Goal: Entertainment & Leisure: Consume media (video, audio)

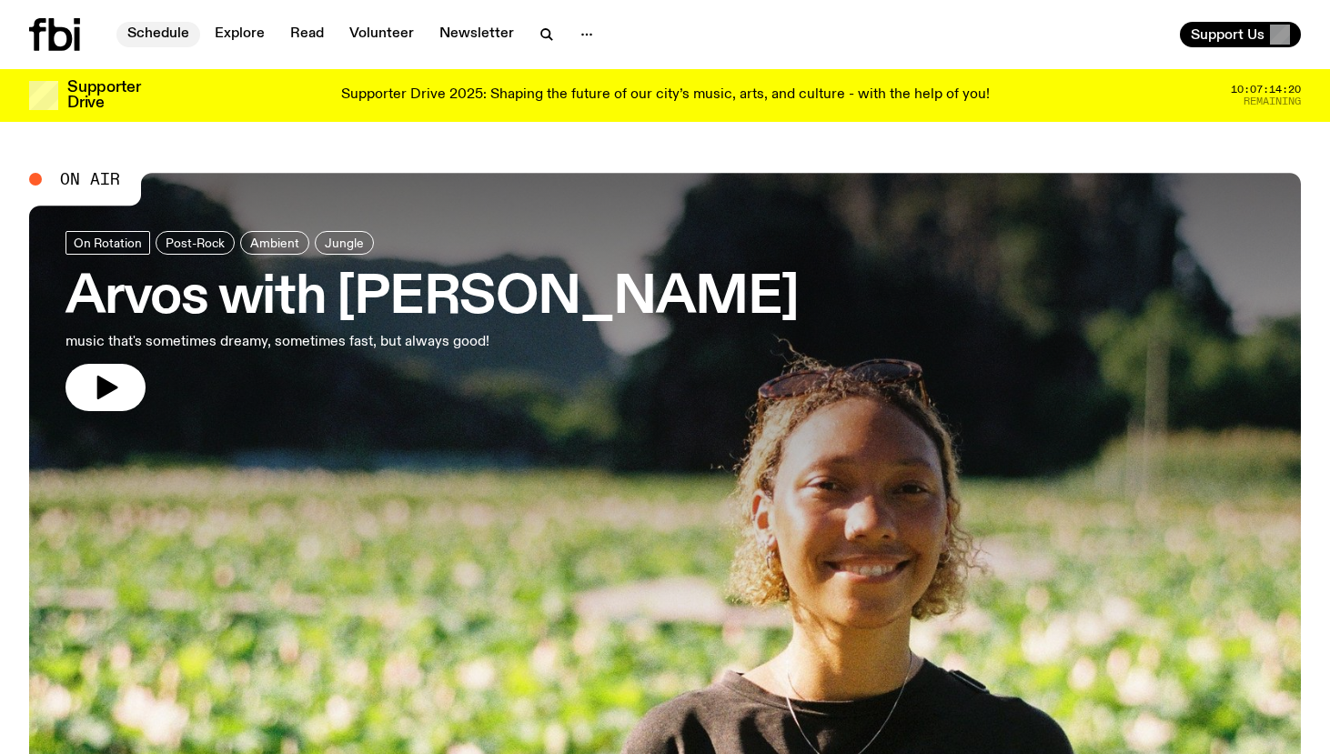
click at [166, 46] on link "Schedule" at bounding box center [158, 34] width 84 height 25
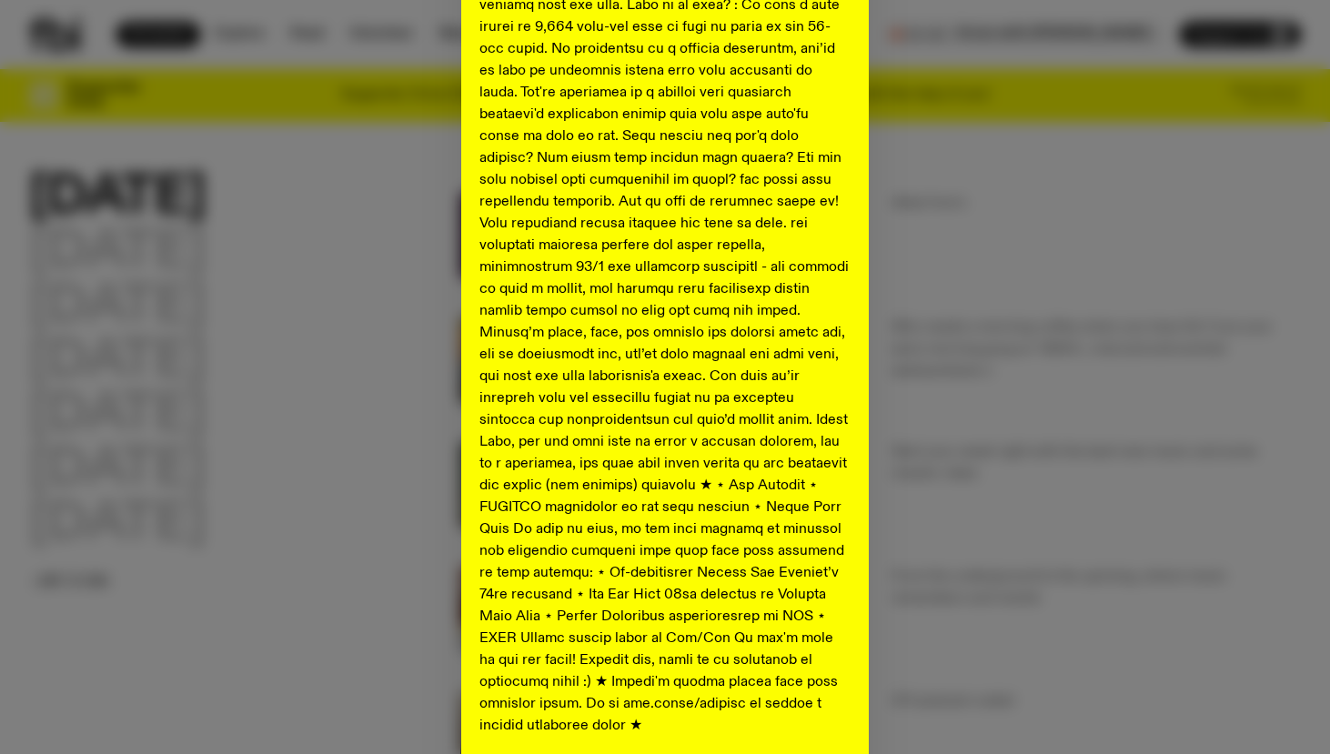
scroll to position [838, 0]
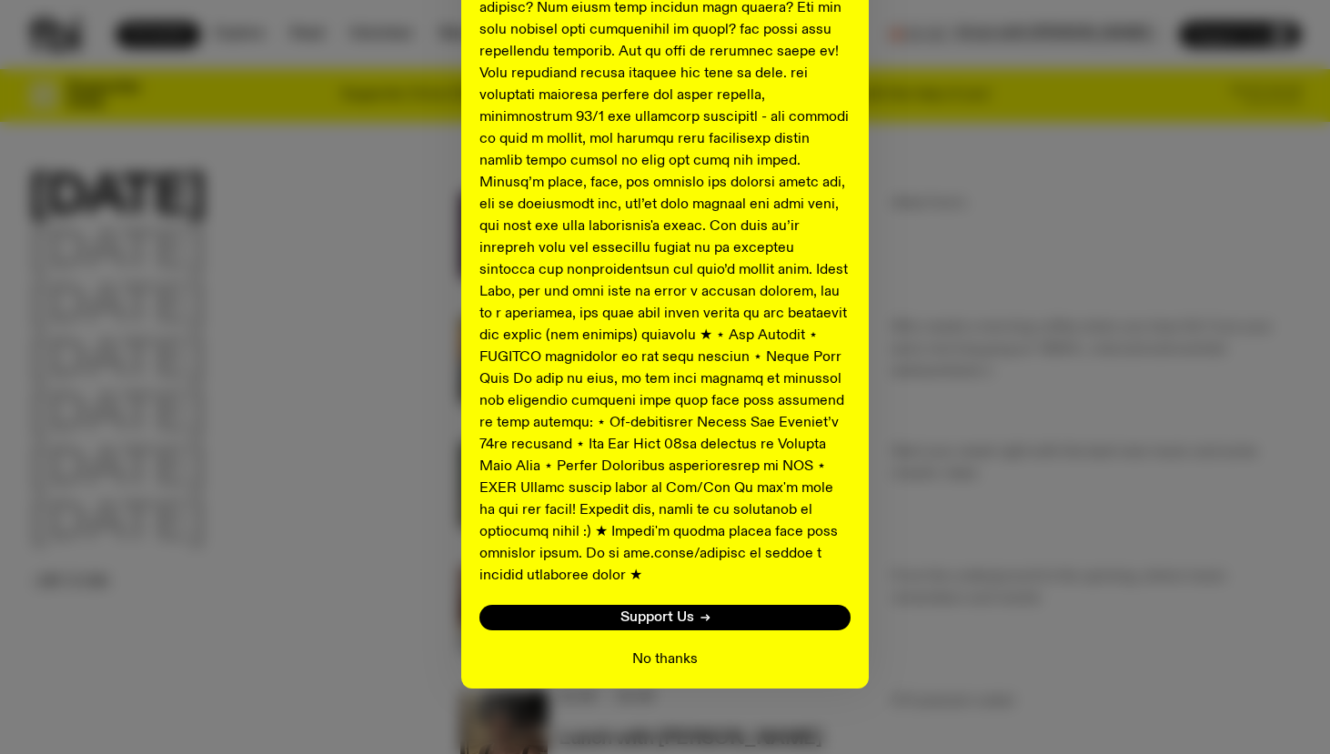
click at [677, 649] on button "No thanks" at bounding box center [665, 660] width 66 height 22
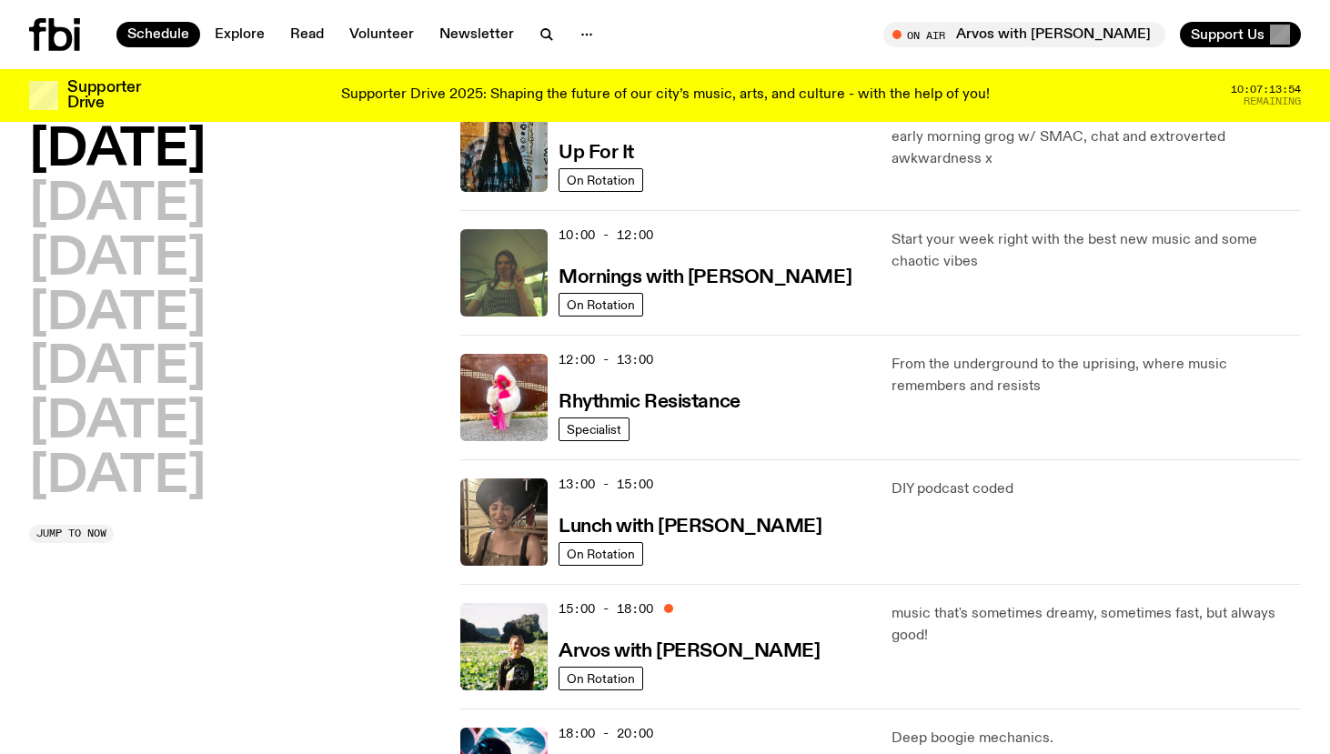
scroll to position [0, 0]
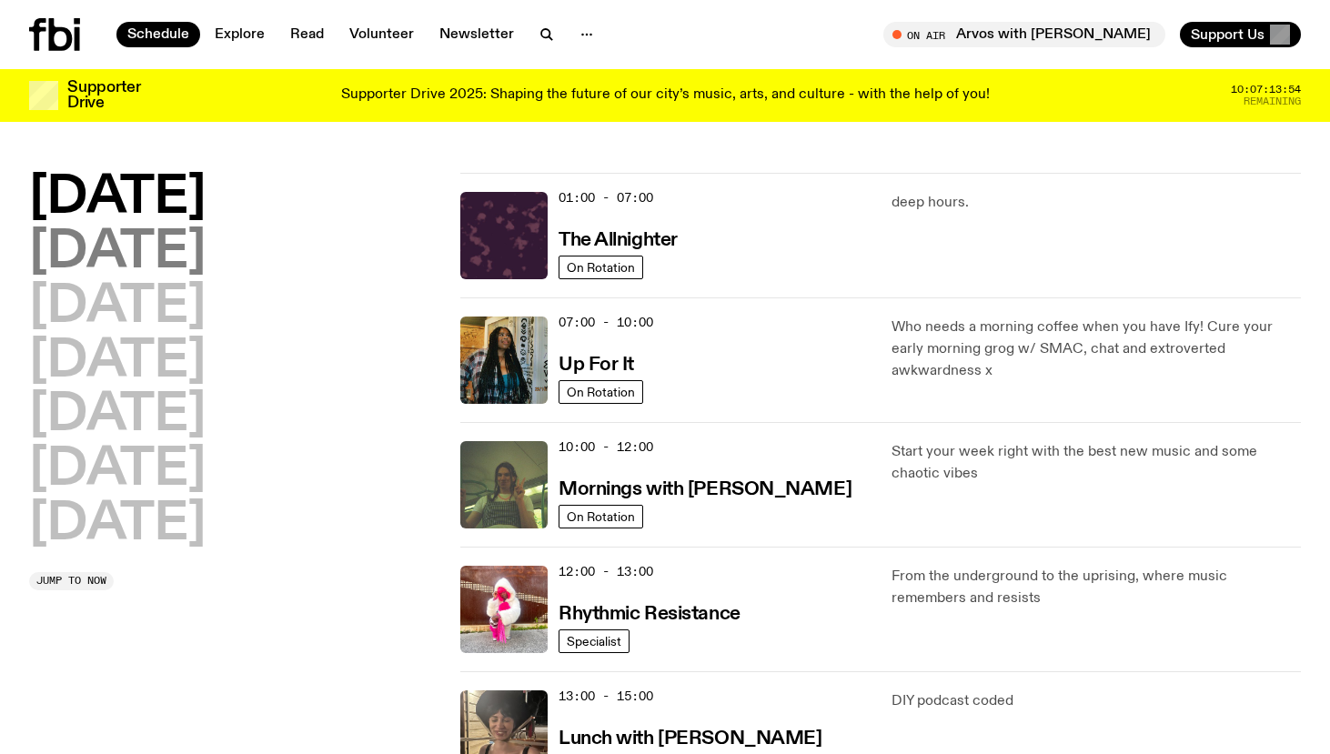
click at [186, 247] on h2 "[DATE]" at bounding box center [117, 252] width 176 height 51
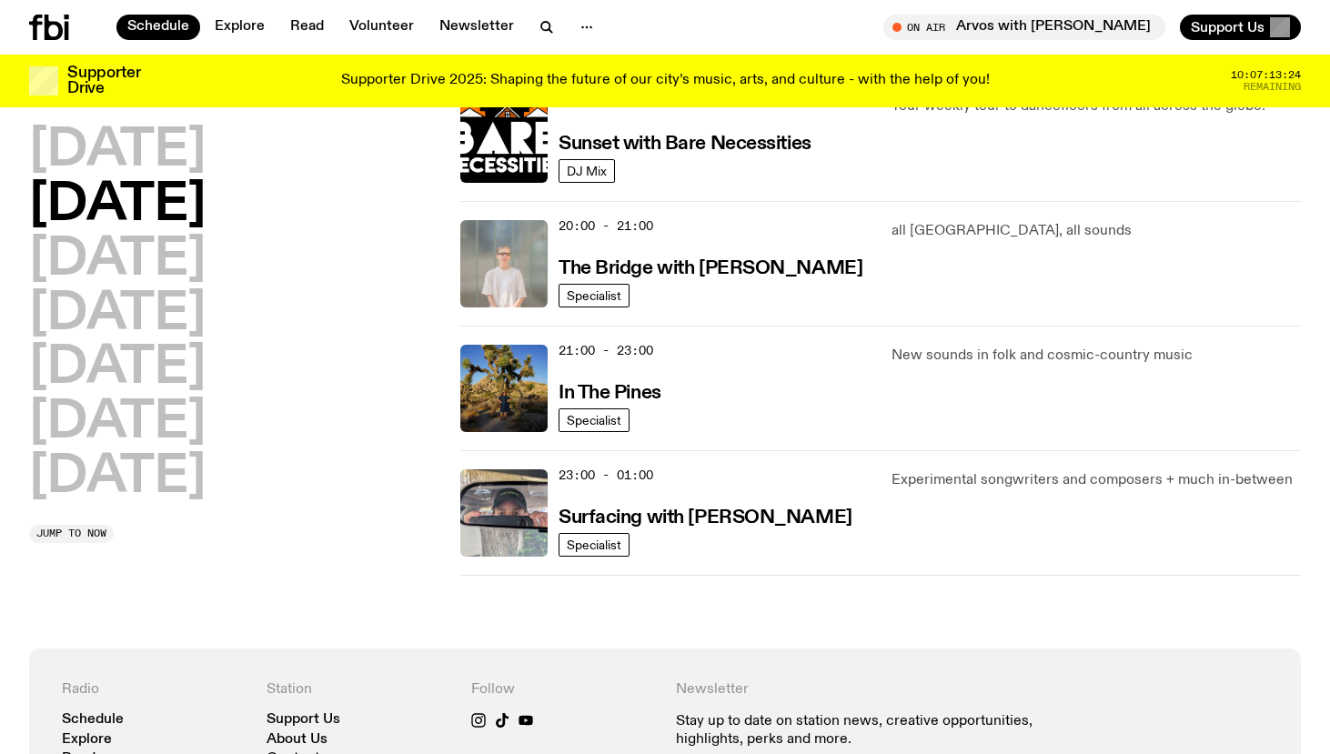
scroll to position [835, 0]
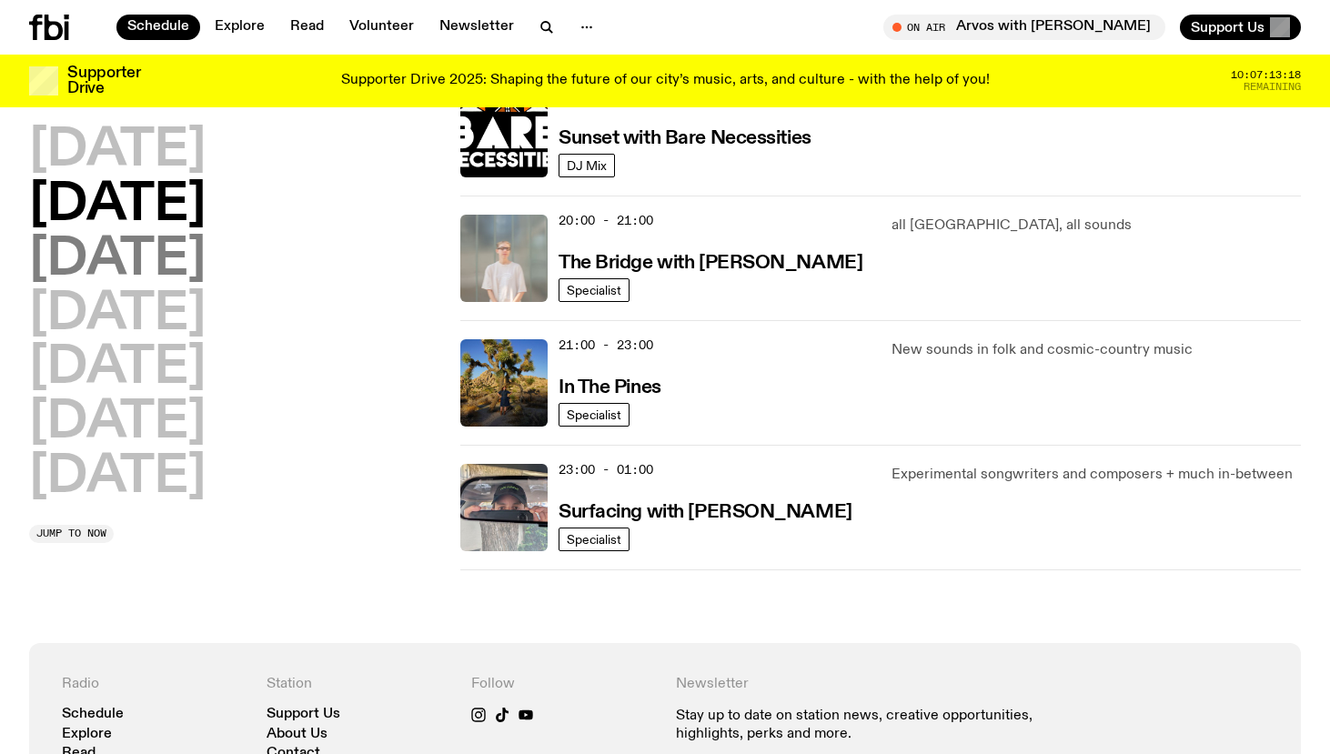
click at [206, 264] on h2 "[DATE]" at bounding box center [117, 260] width 176 height 51
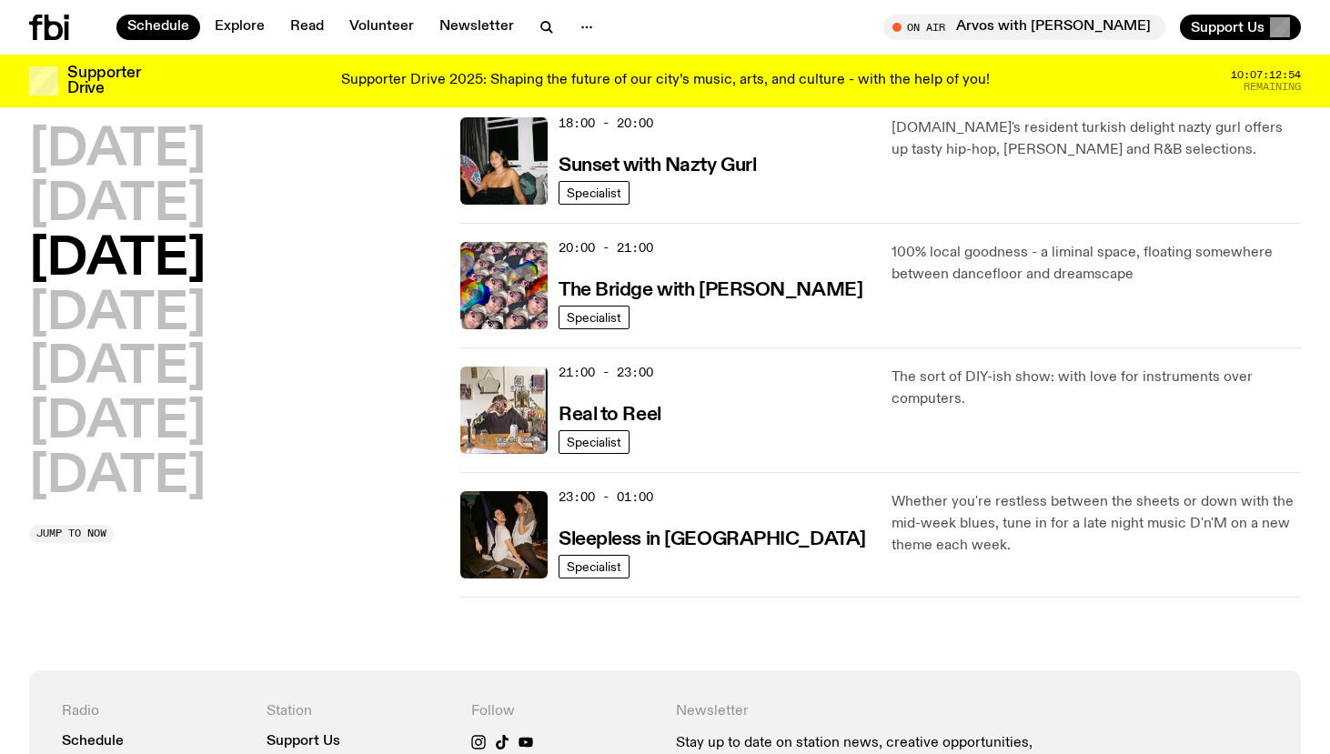
scroll to position [811, 0]
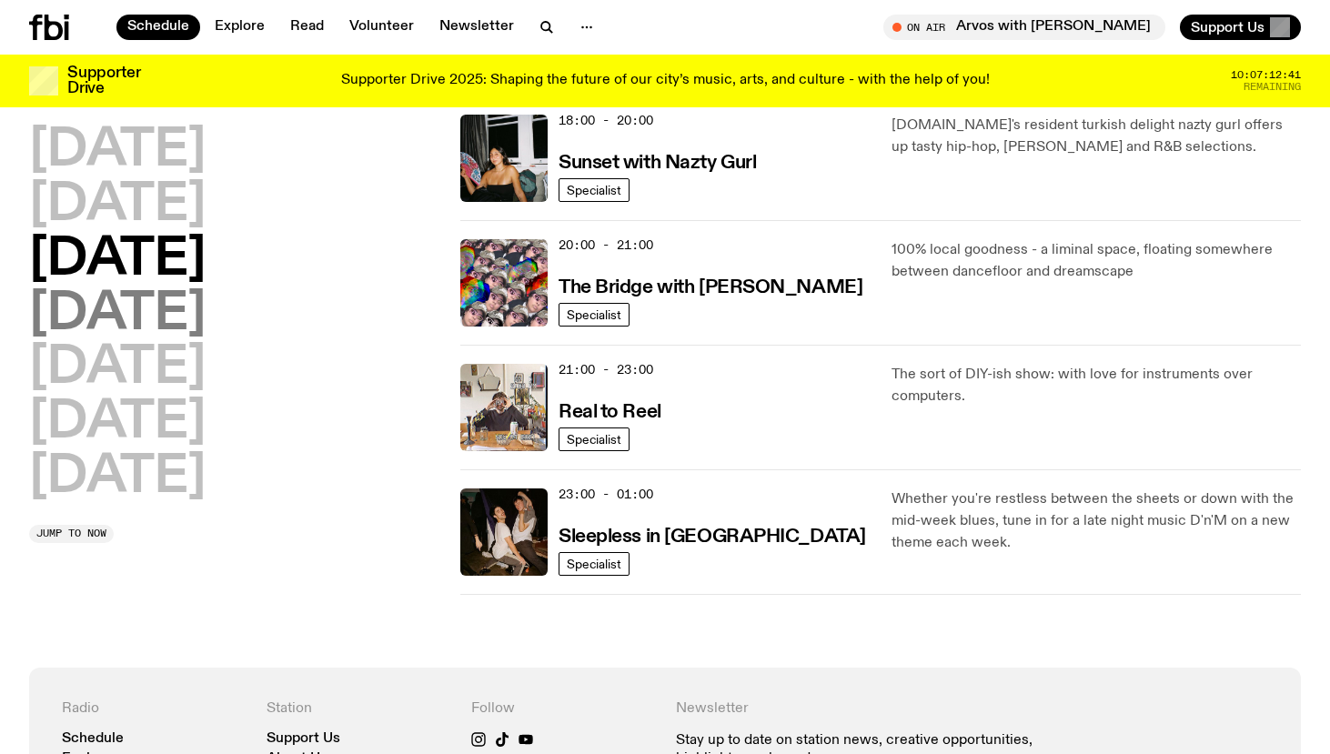
click at [145, 305] on h2 "[DATE]" at bounding box center [117, 314] width 176 height 51
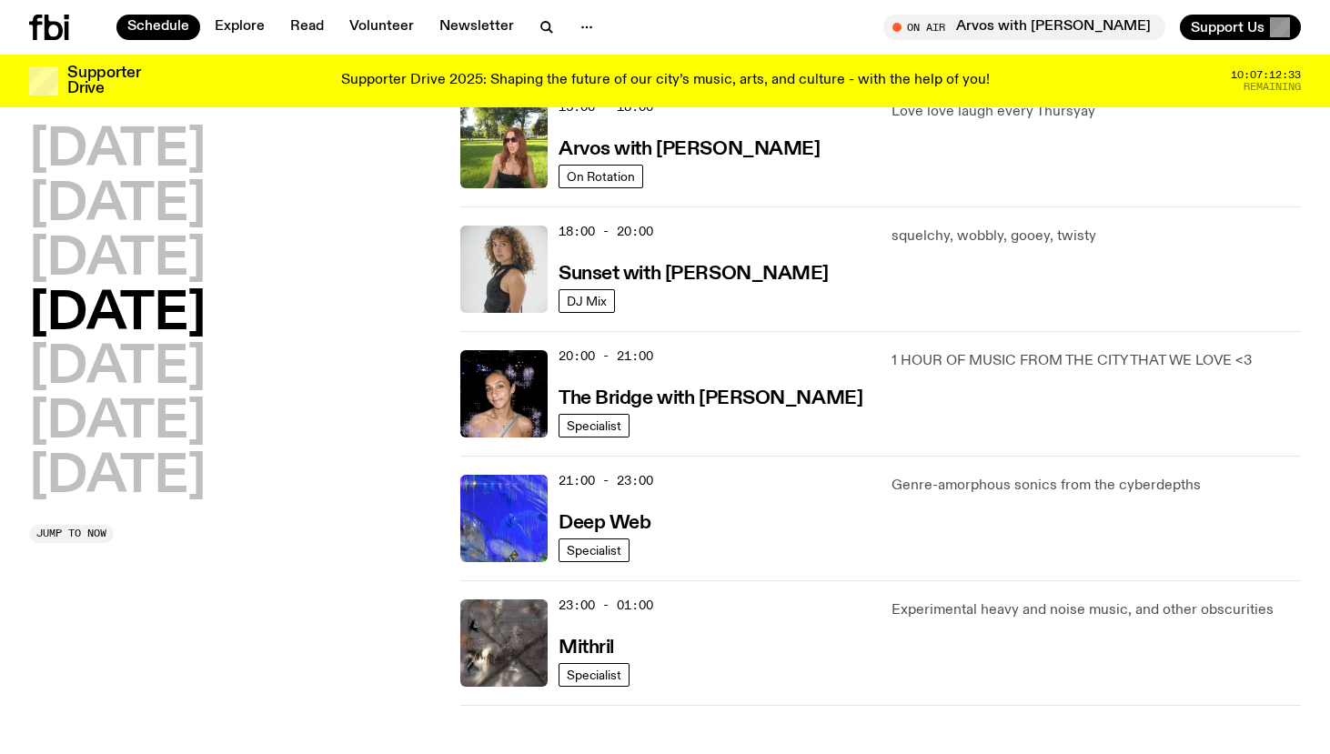
scroll to position [701, 0]
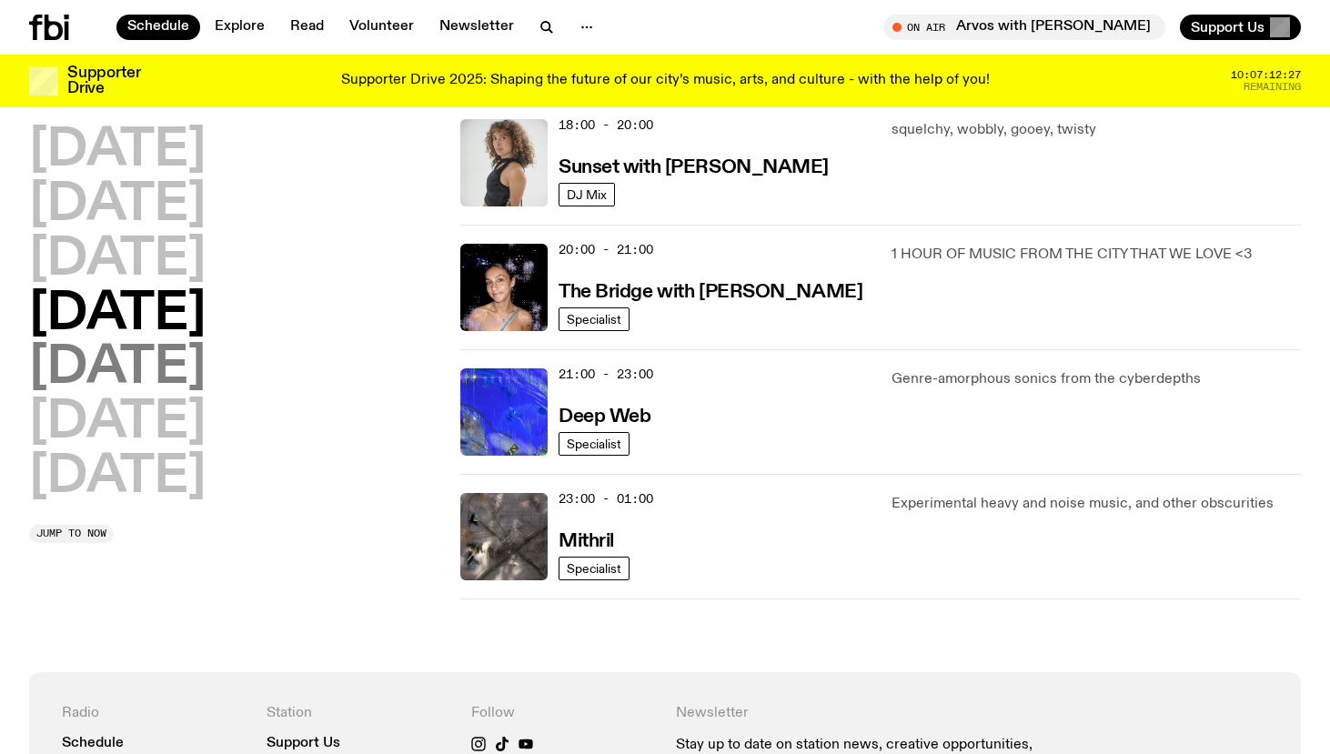
click at [63, 358] on h2 "[DATE]" at bounding box center [117, 368] width 176 height 51
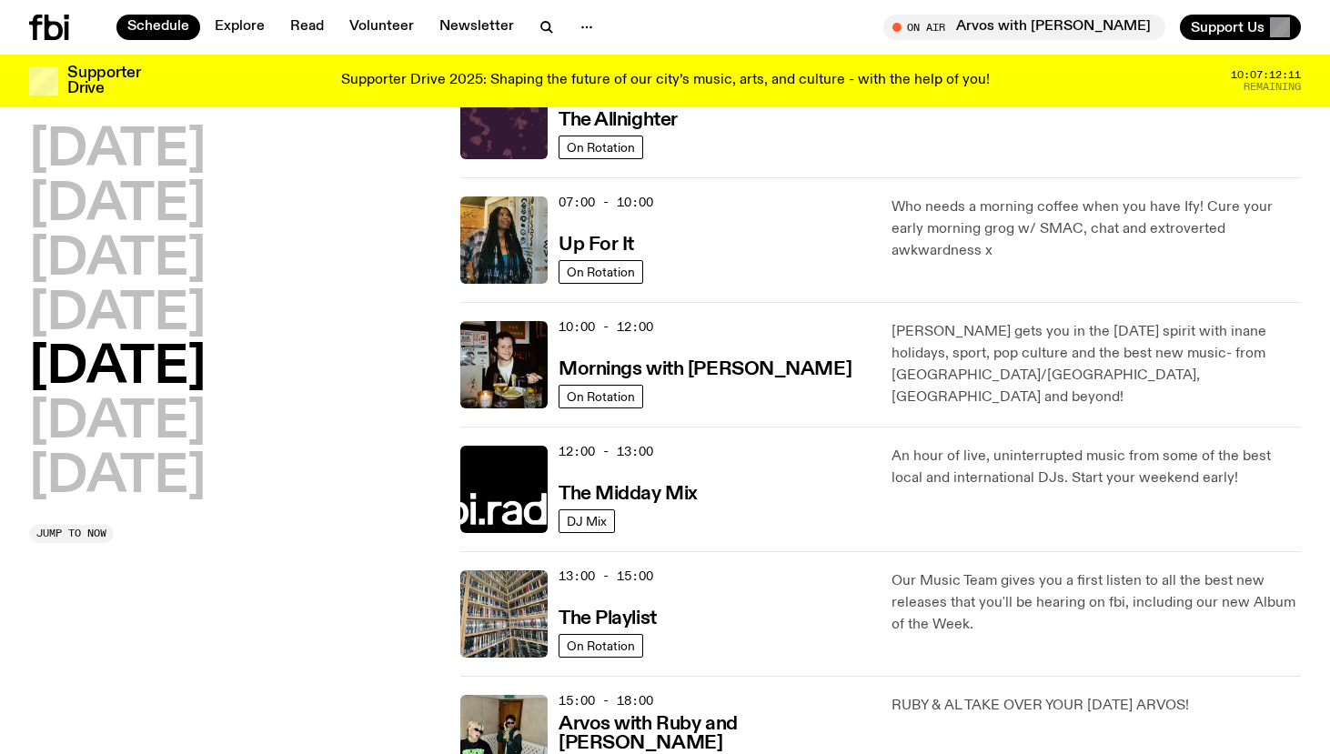
scroll to position [109, 0]
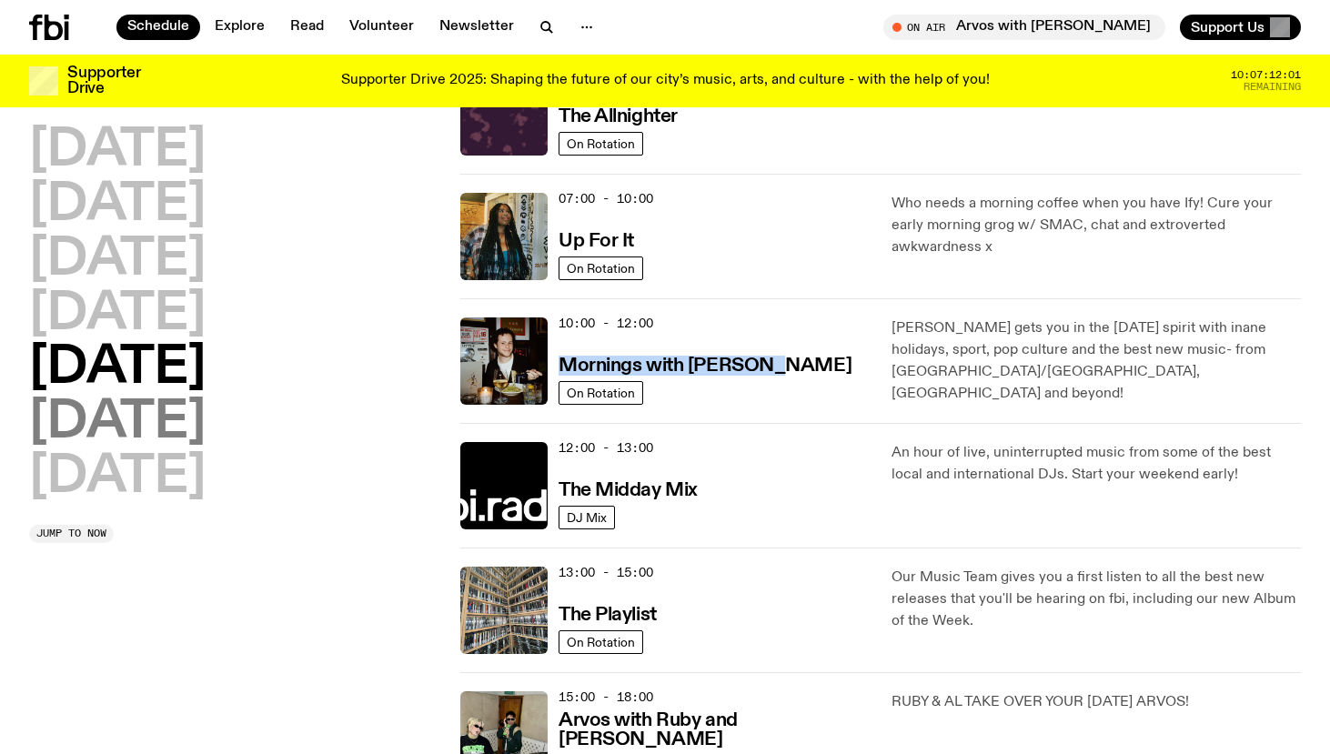
click at [123, 412] on h2 "[DATE]" at bounding box center [117, 423] width 176 height 51
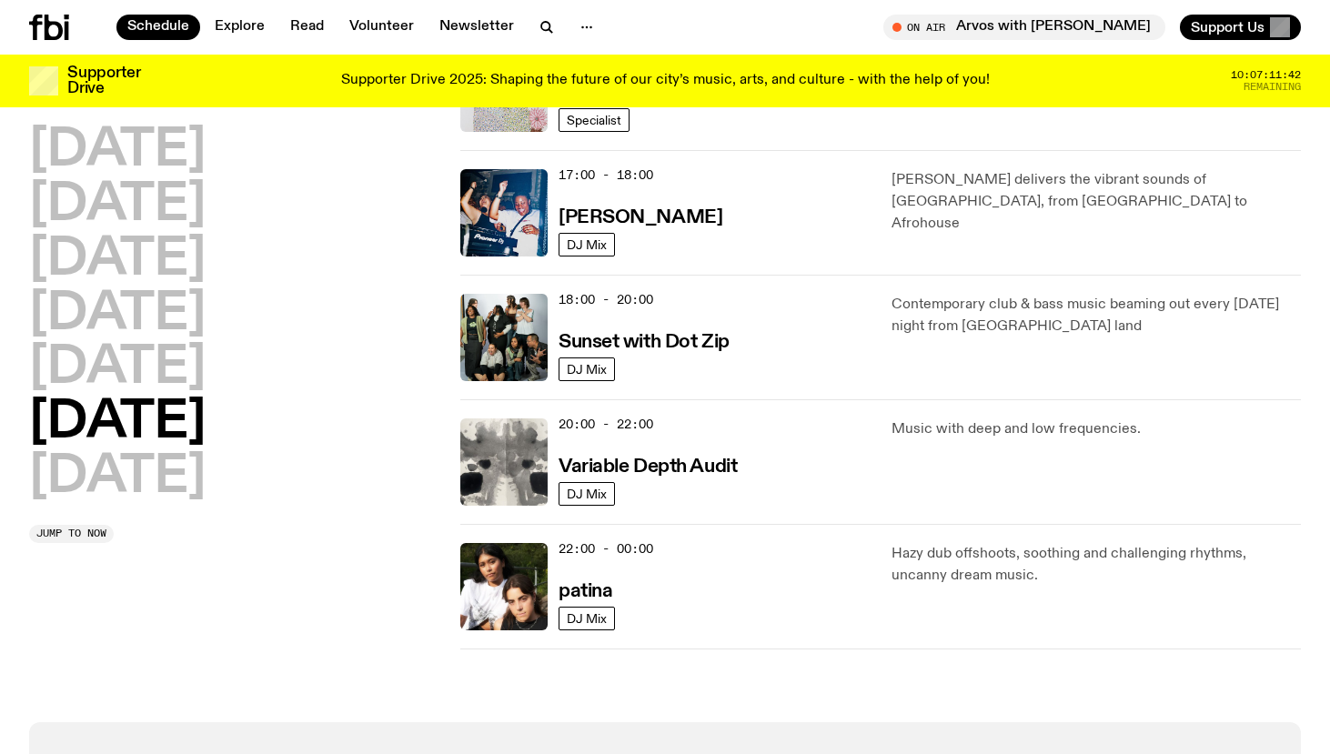
scroll to position [1006, 0]
click at [146, 476] on h2 "[DATE]" at bounding box center [117, 477] width 176 height 51
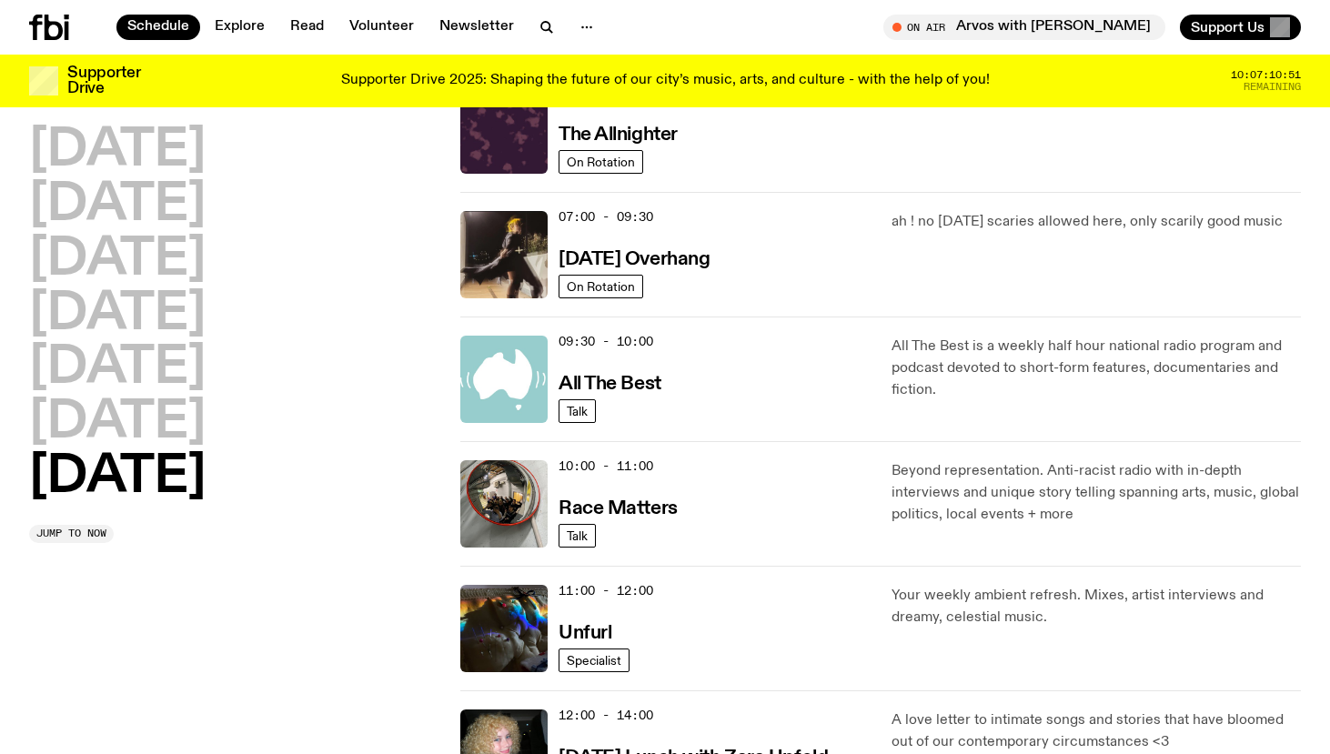
scroll to position [0, 0]
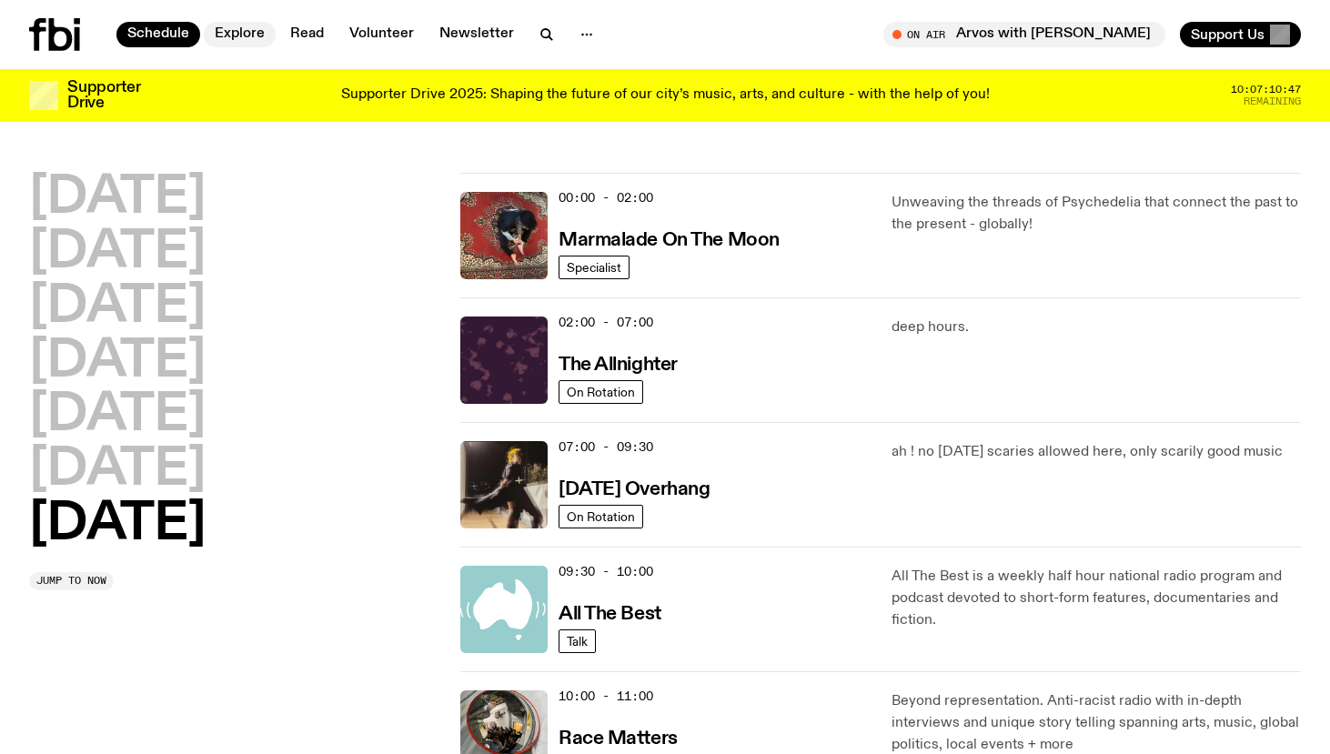
click at [245, 35] on link "Explore" at bounding box center [240, 34] width 72 height 25
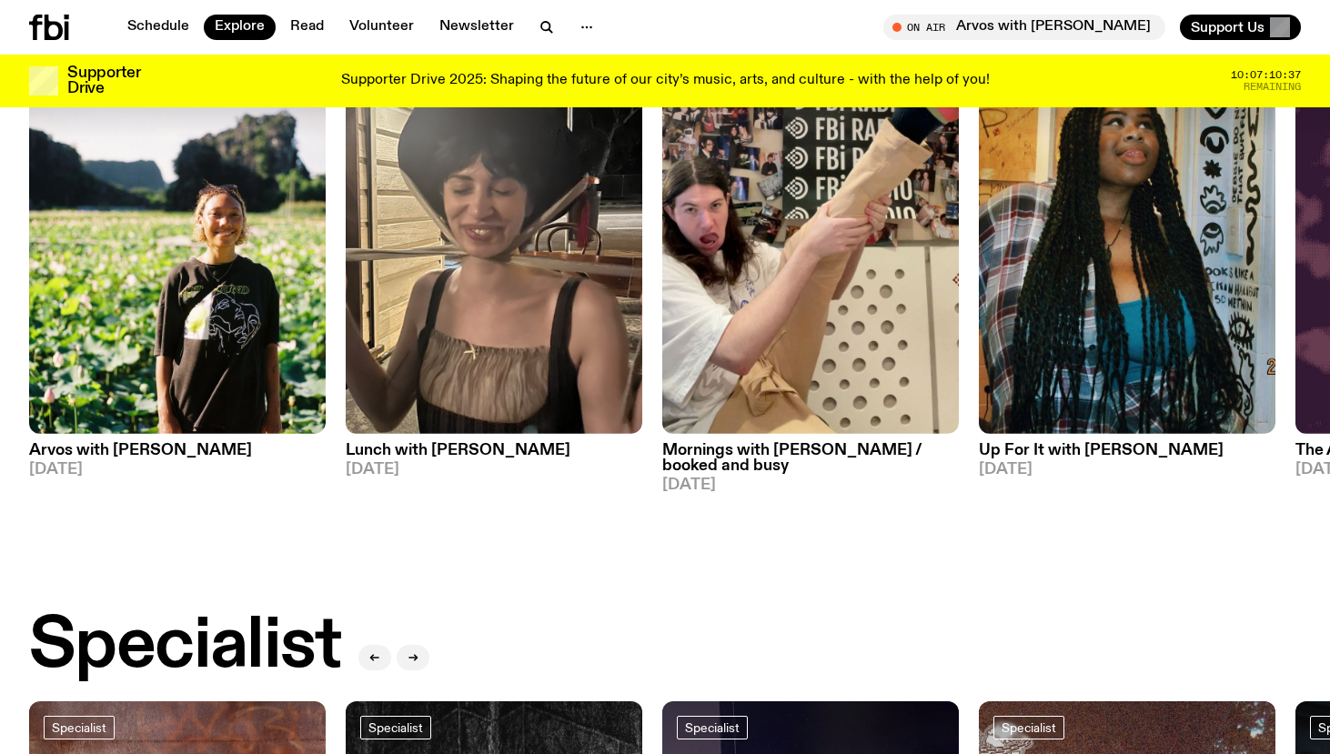
scroll to position [1622, 0]
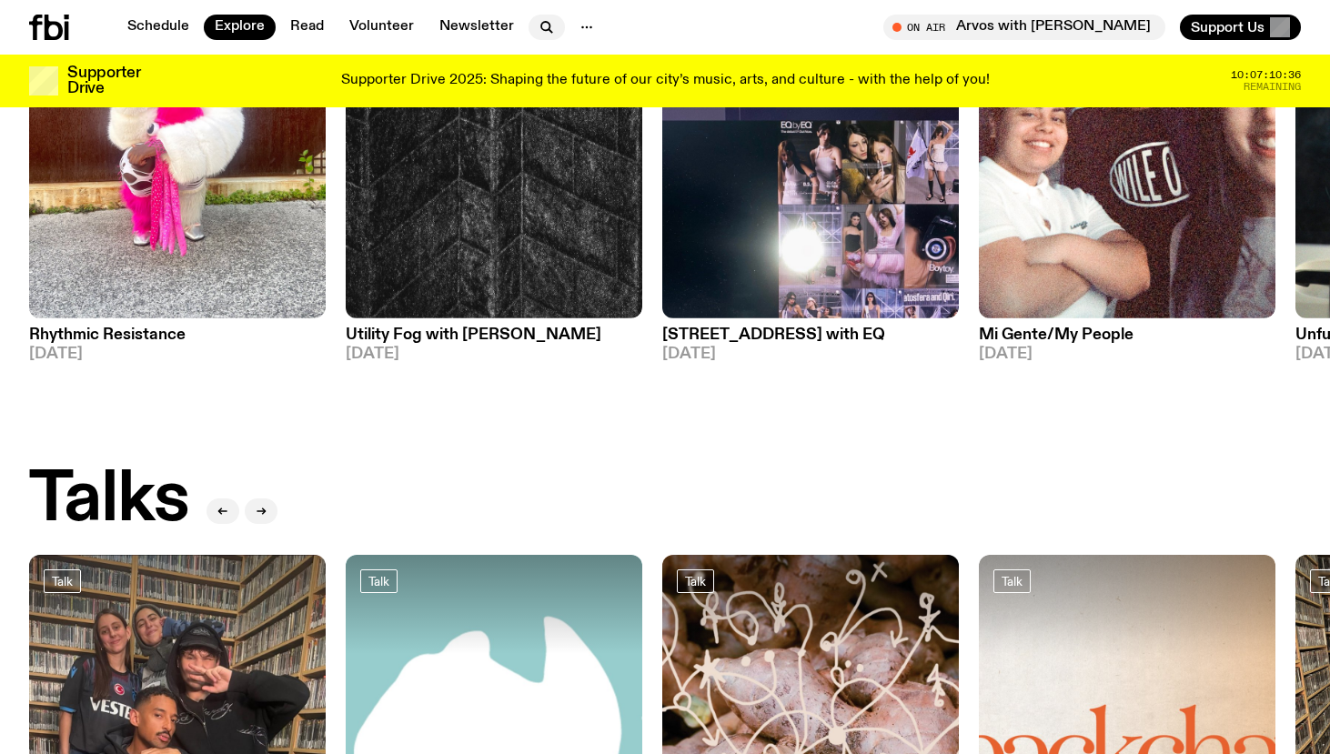
click at [539, 32] on icon "button" at bounding box center [547, 27] width 22 height 22
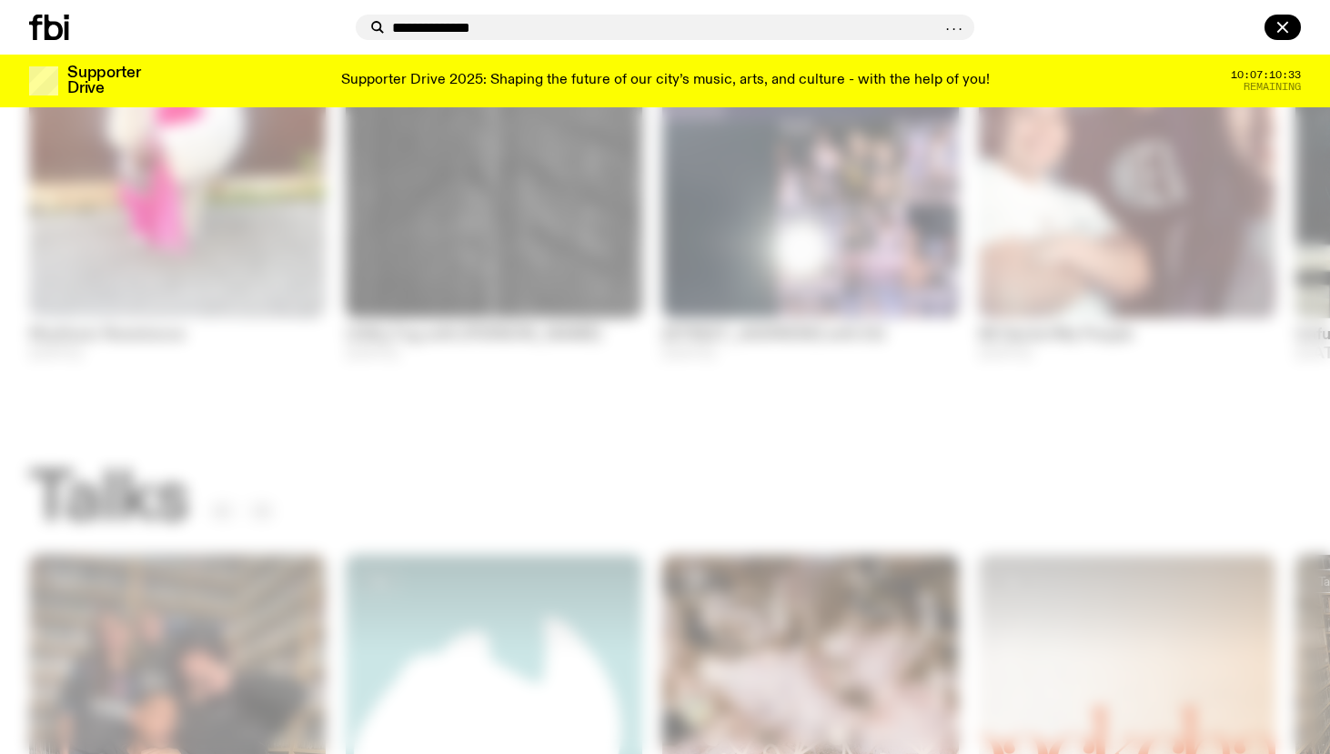
type input "**********"
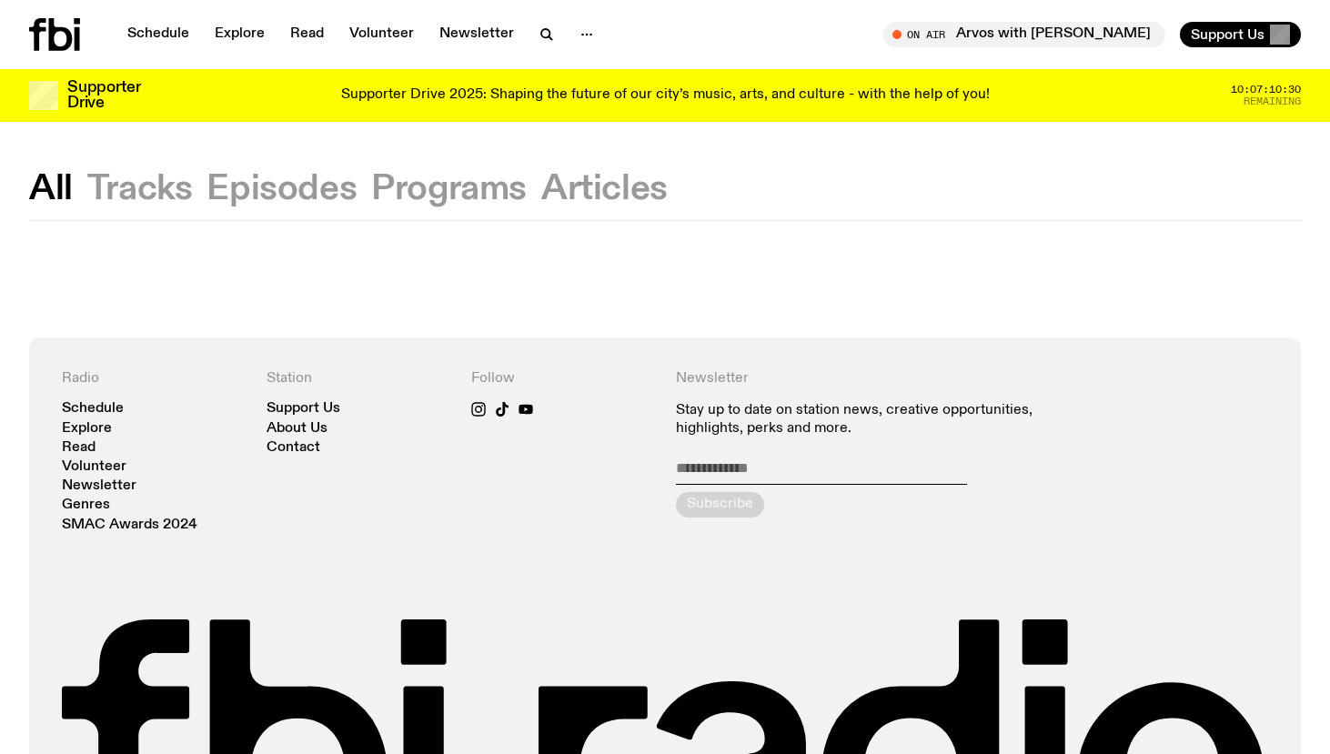
click at [149, 198] on button "Tracks" at bounding box center [140, 189] width 106 height 33
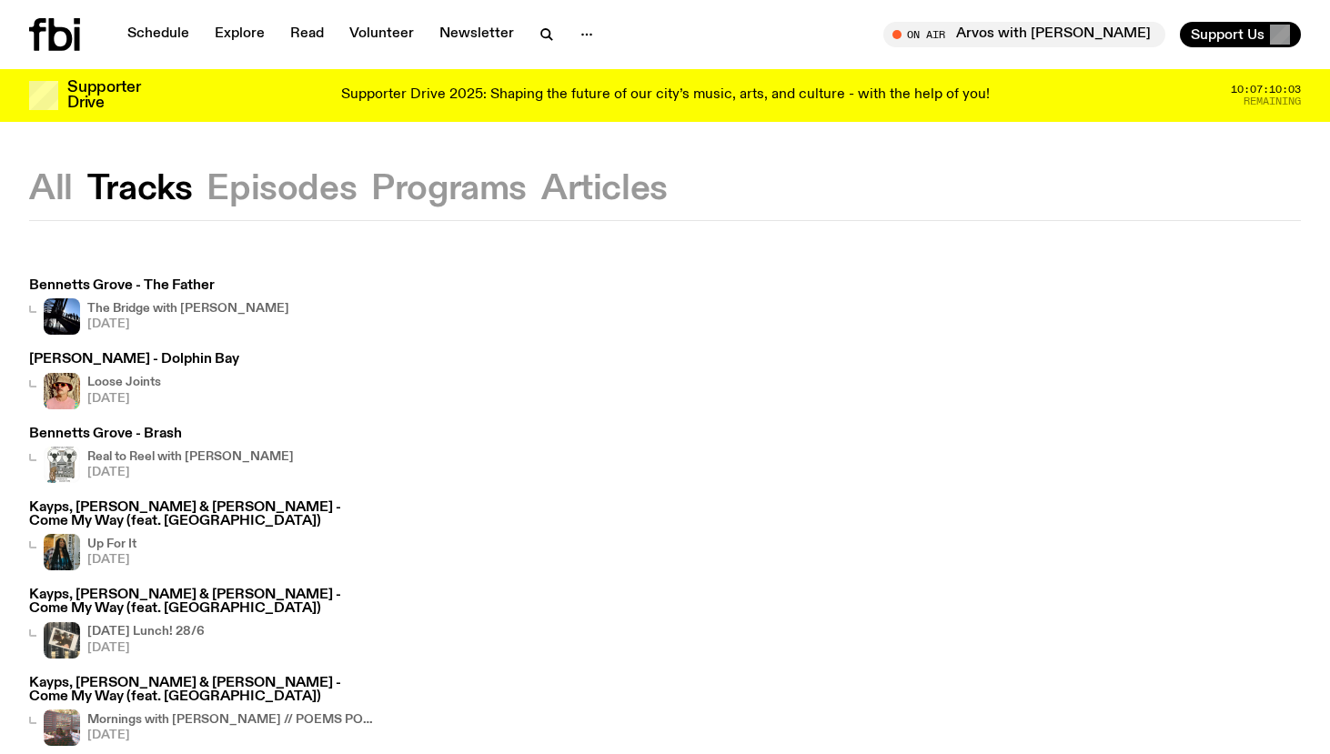
click at [213, 456] on h4 "Real to Reel with [PERSON_NAME]" at bounding box center [190, 457] width 207 height 12
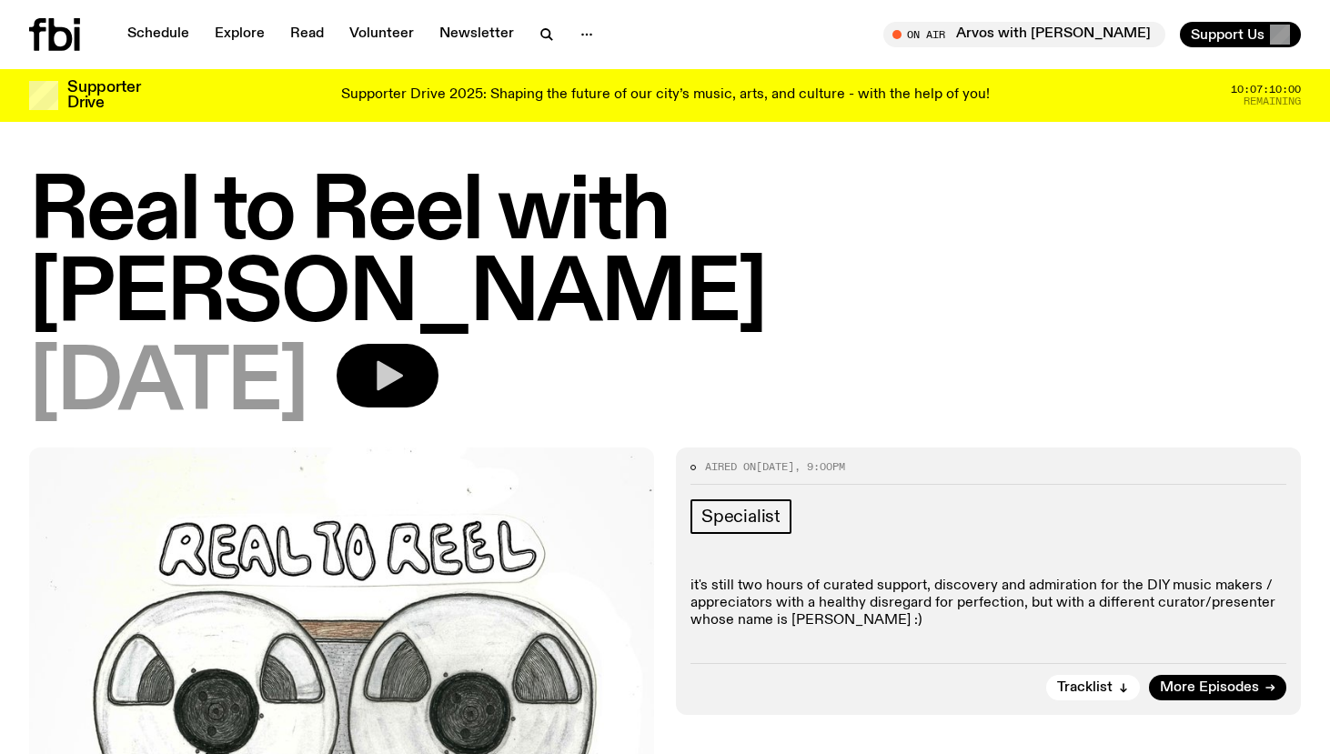
click at [439, 344] on button "button" at bounding box center [388, 376] width 102 height 64
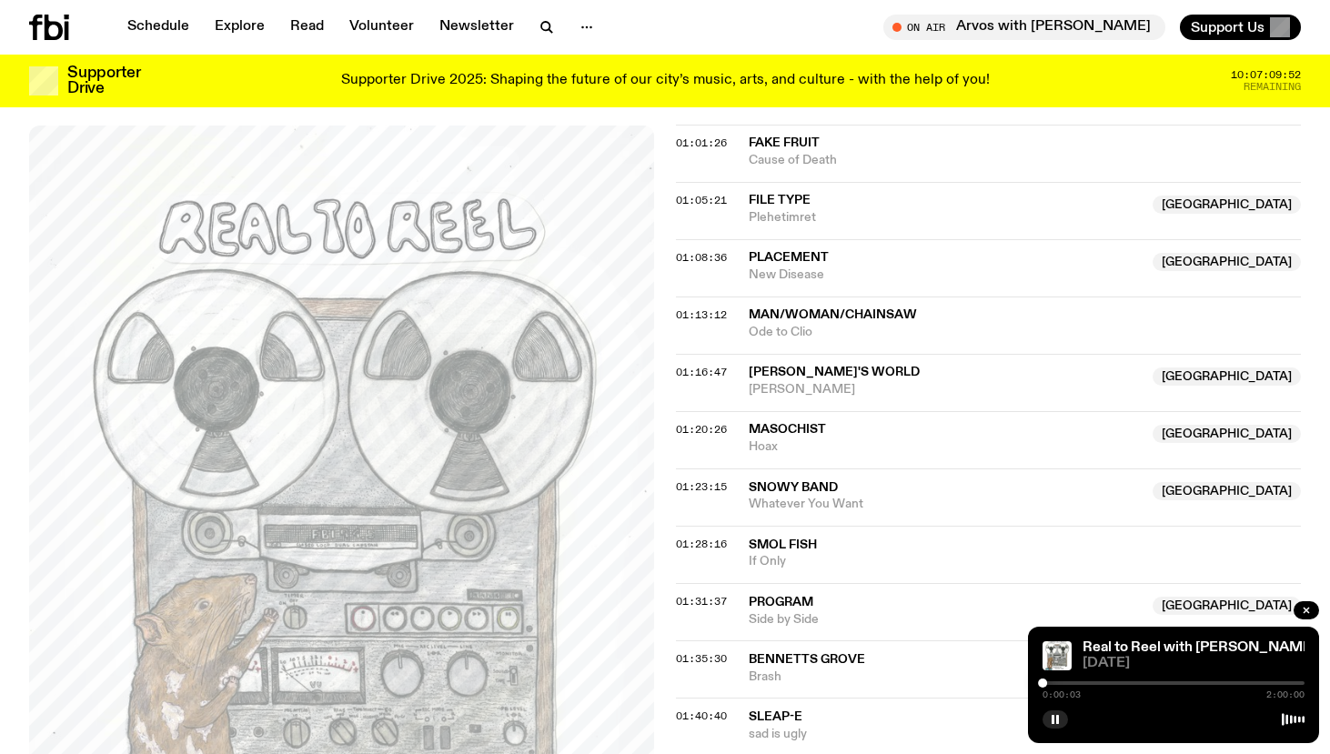
scroll to position [1670, 0]
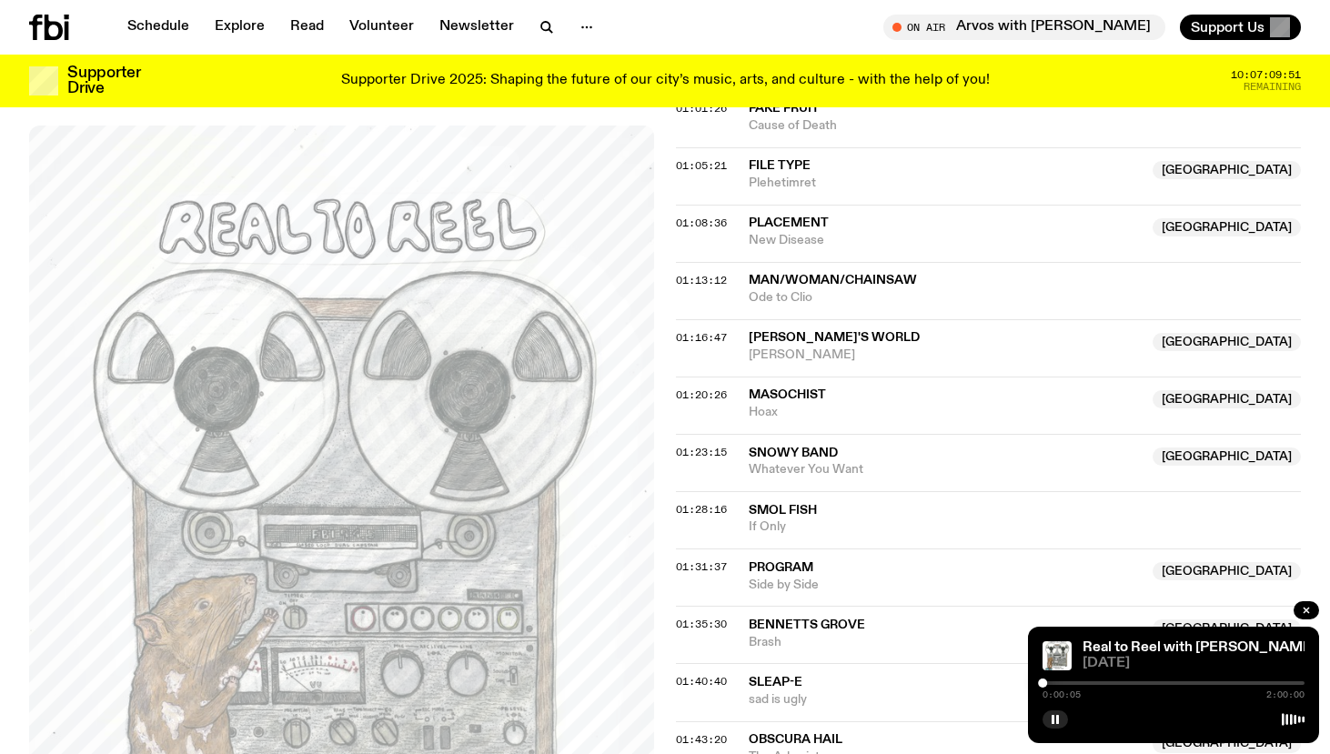
click at [882, 634] on span "Brash" at bounding box center [945, 642] width 393 height 17
click at [711, 606] on div "01:35:30 Bennetts Grove NSW Brash NSW" at bounding box center [988, 634] width 625 height 57
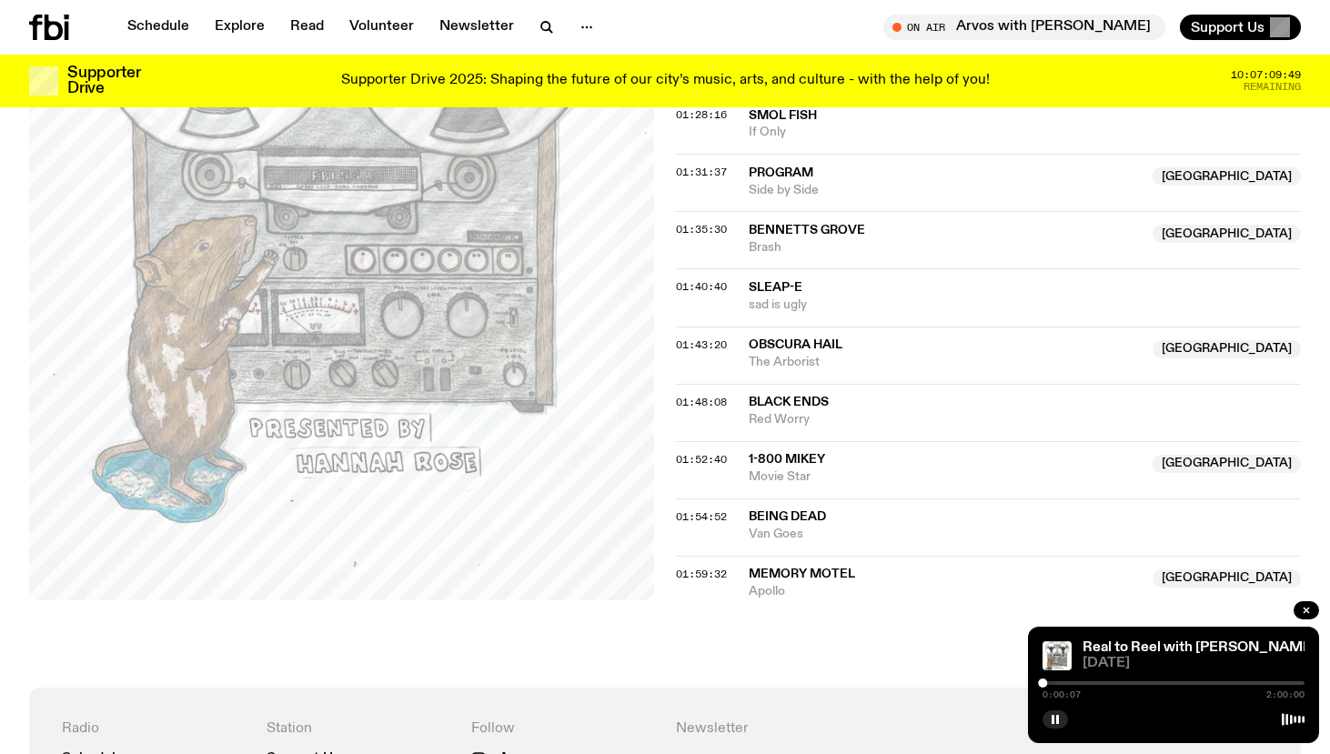
scroll to position [2164, 0]
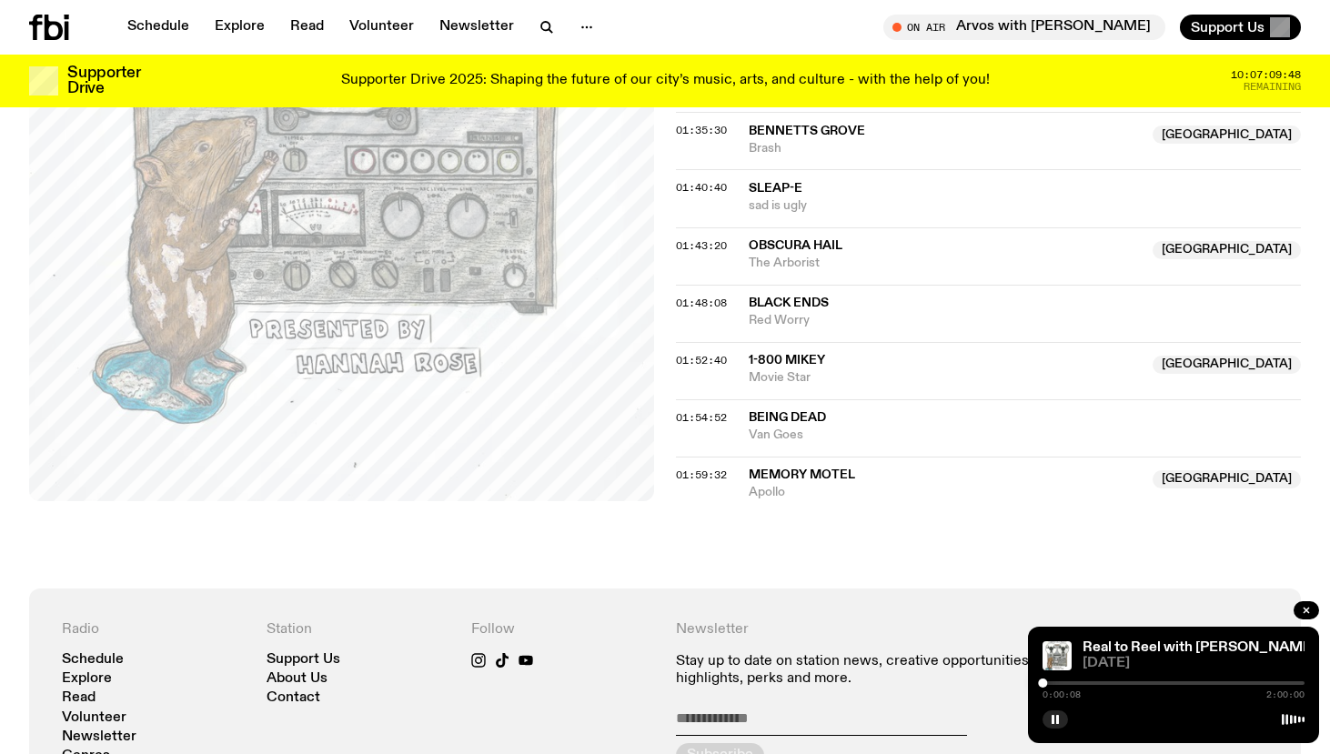
click at [1146, 680] on div "0:00:08 2:00:00" at bounding box center [1174, 689] width 262 height 22
click at [1147, 682] on div at bounding box center [1174, 683] width 262 height 4
drag, startPoint x: 1150, startPoint y: 682, endPoint x: 1178, endPoint y: 680, distance: 28.3
click at [1178, 681] on div at bounding box center [1175, 683] width 9 height 9
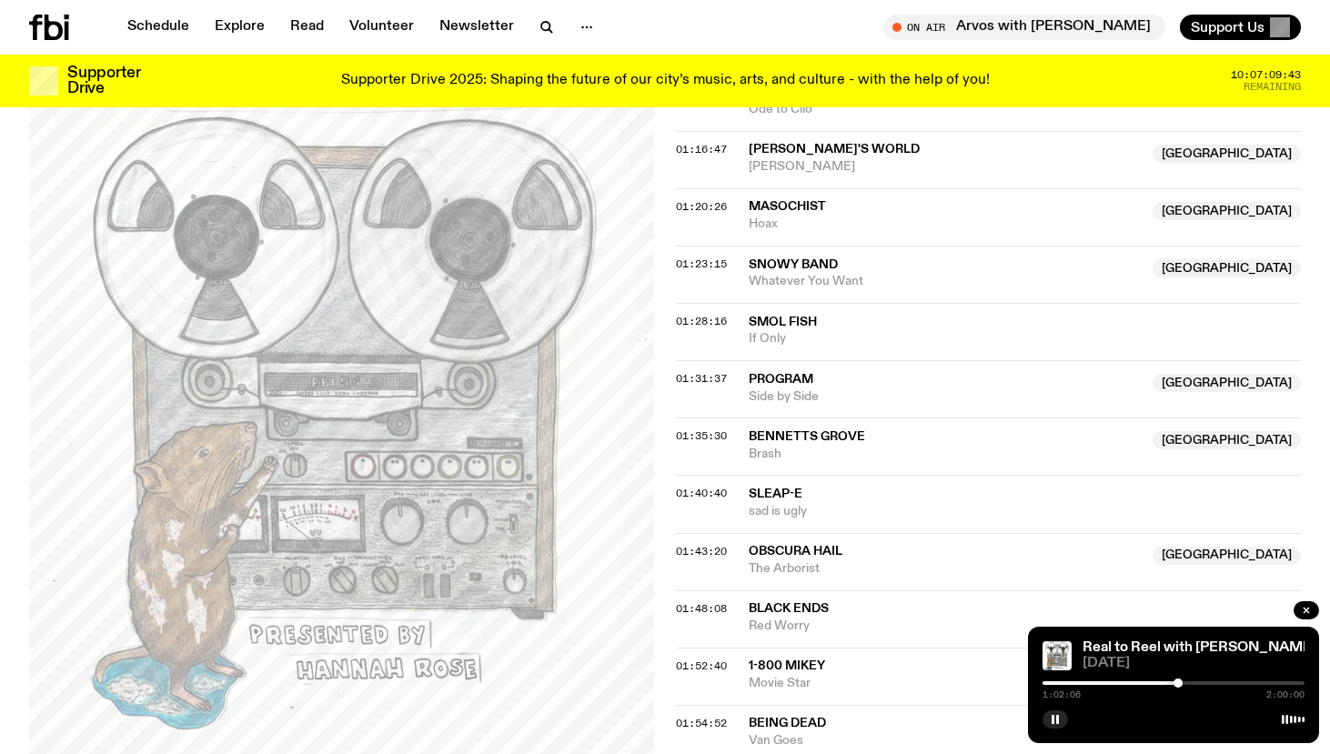
scroll to position [1856, 0]
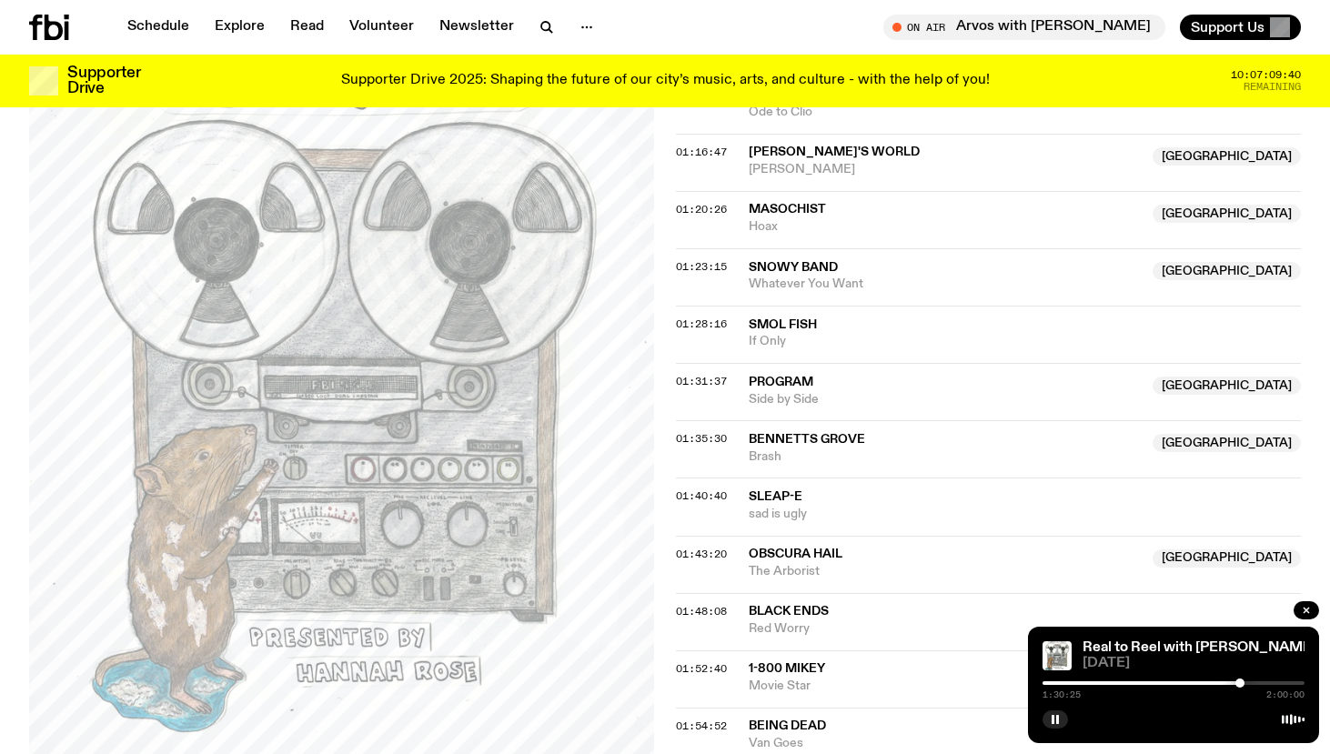
drag, startPoint x: 1180, startPoint y: 686, endPoint x: 1240, endPoint y: 684, distance: 60.1
click at [1240, 684] on div at bounding box center [1239, 683] width 9 height 9
drag, startPoint x: 1240, startPoint y: 684, endPoint x: 1252, endPoint y: 684, distance: 11.8
click at [1252, 684] on div at bounding box center [1250, 683] width 9 height 9
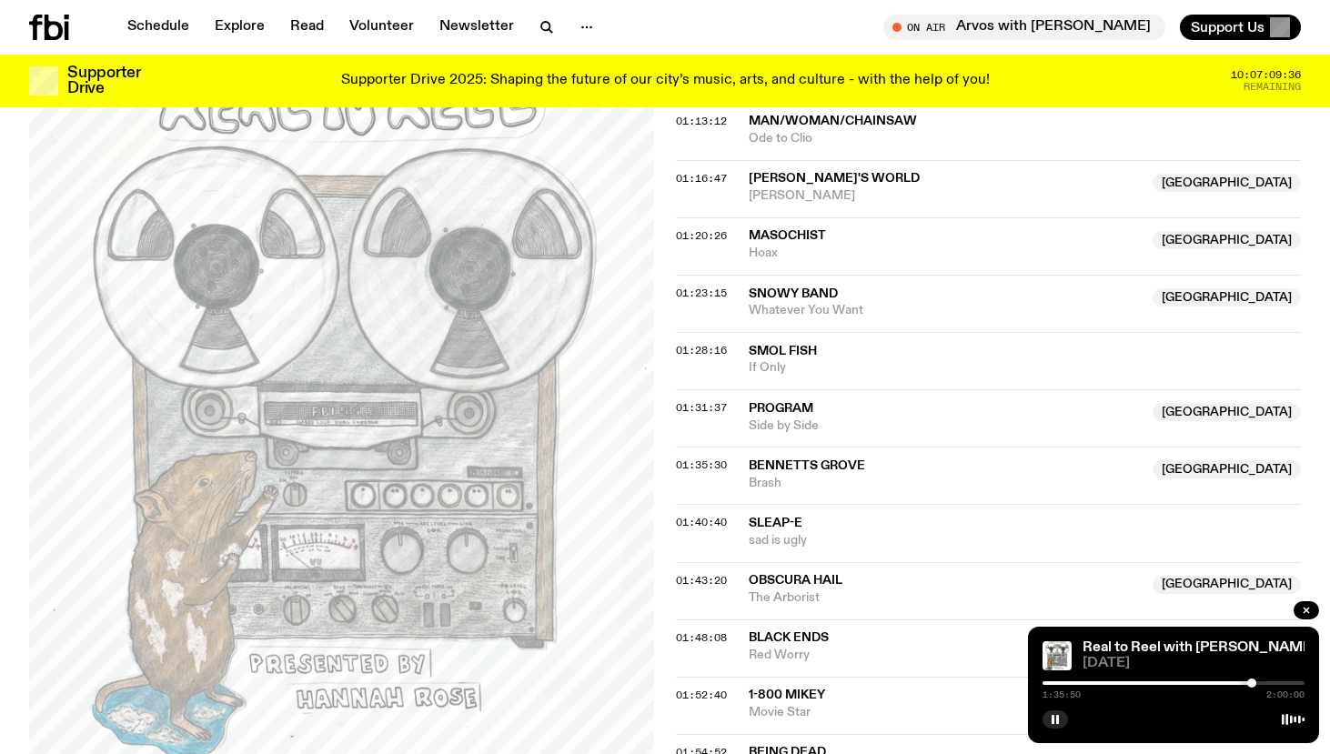
scroll to position [1827, 0]
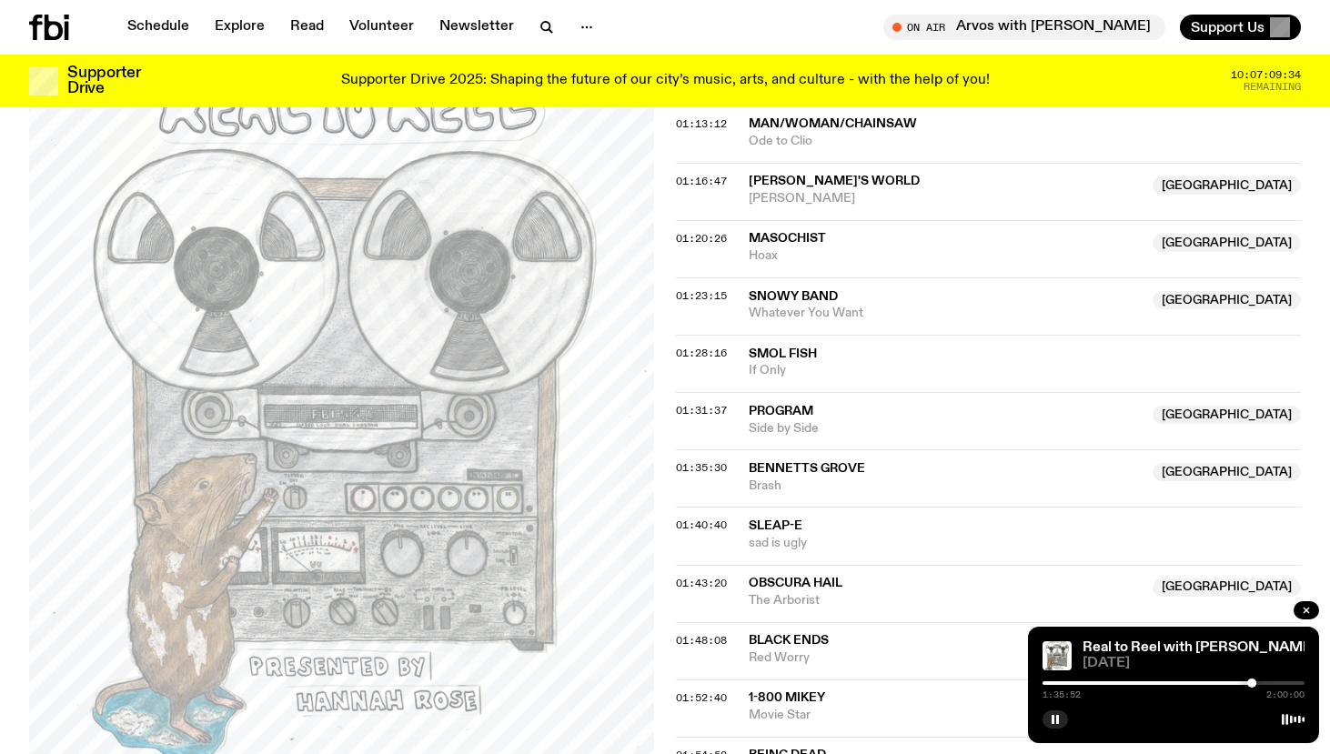
click at [1245, 684] on div at bounding box center [1121, 683] width 262 height 4
click at [1248, 683] on div at bounding box center [1244, 683] width 9 height 9
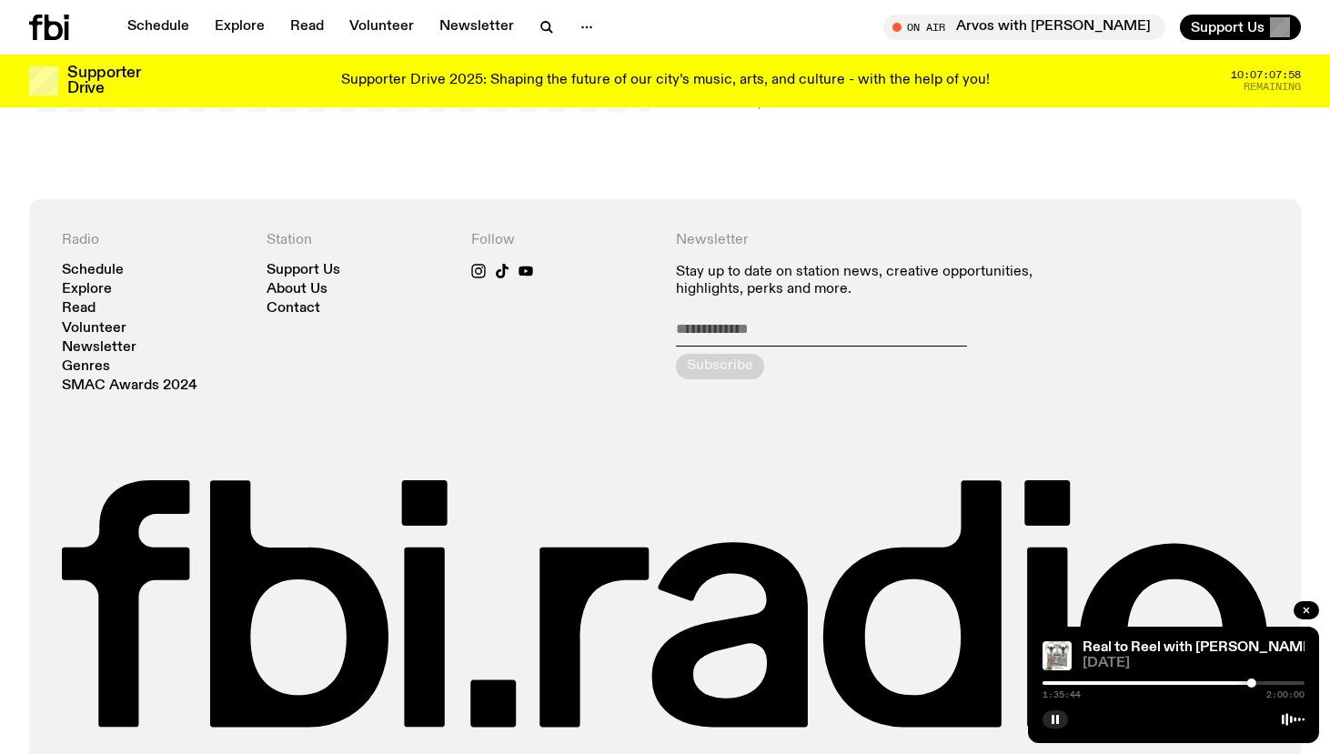
scroll to position [2565, 0]
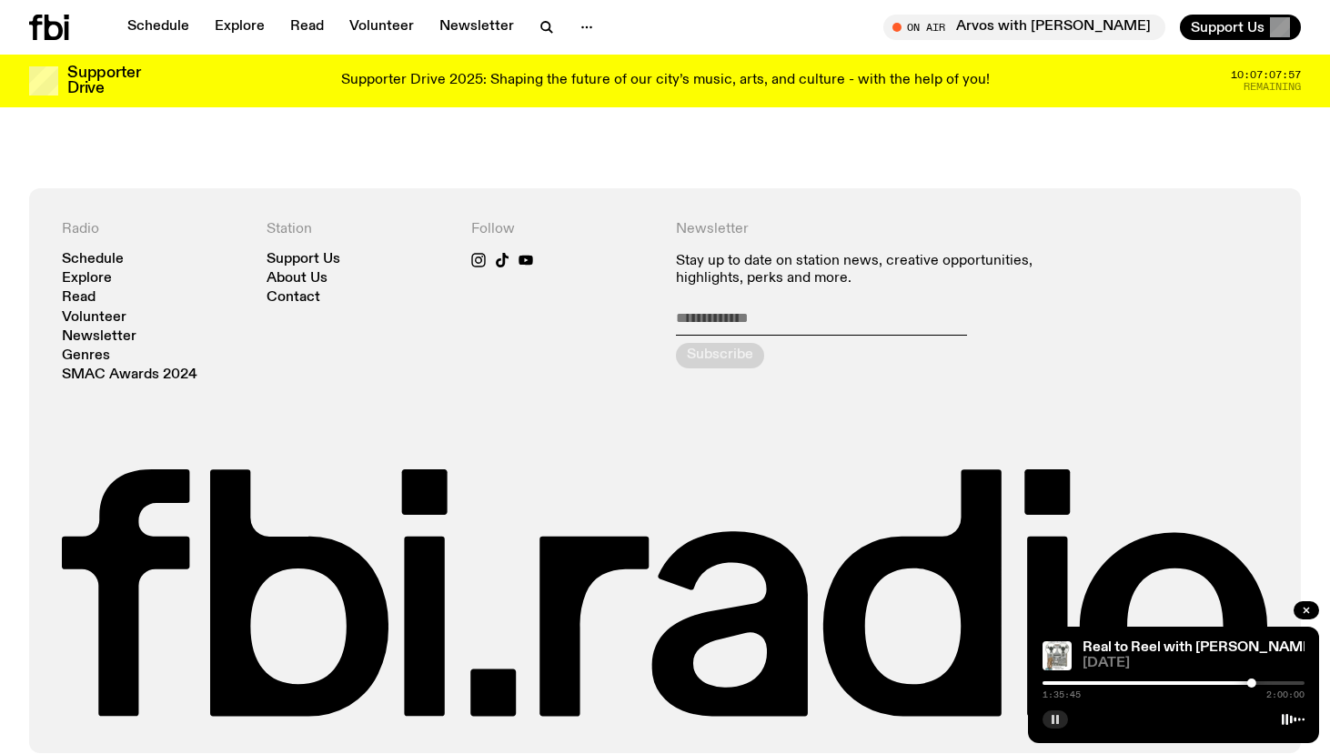
click at [1061, 720] on button "button" at bounding box center [1055, 720] width 25 height 18
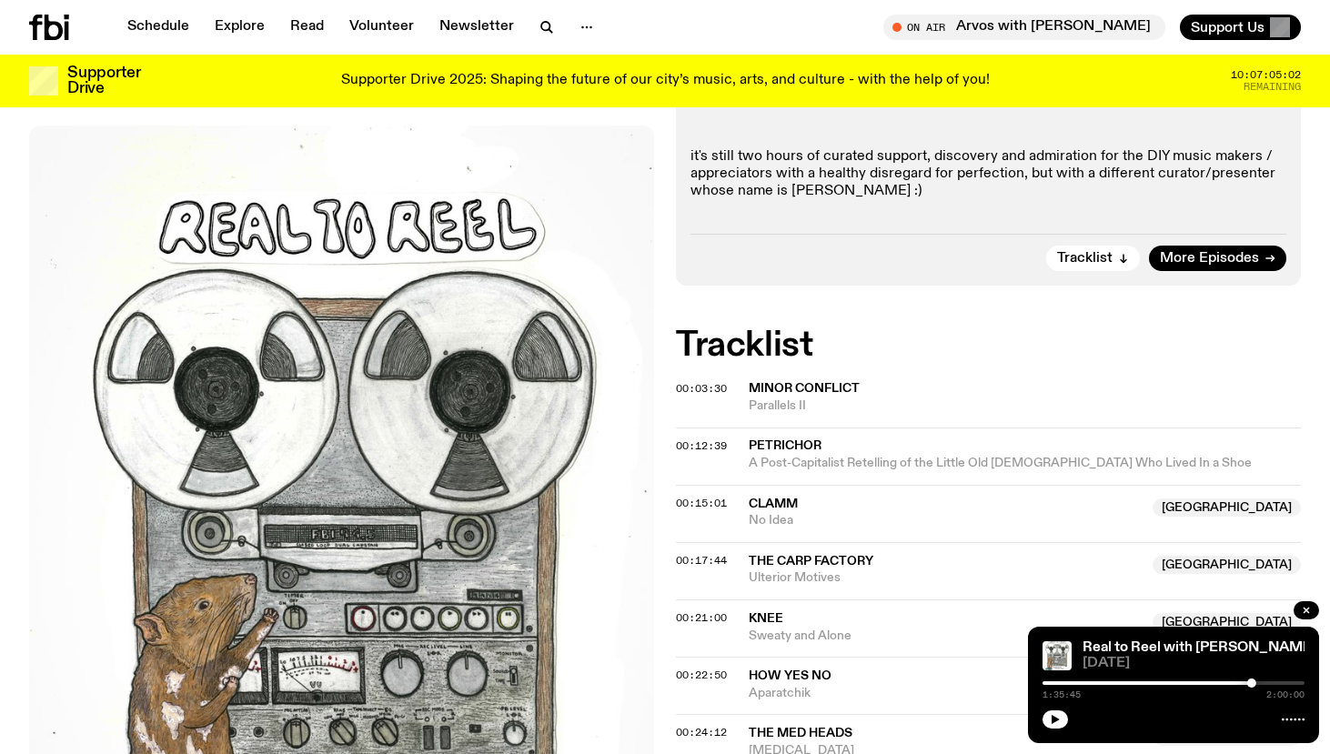
scroll to position [0, 0]
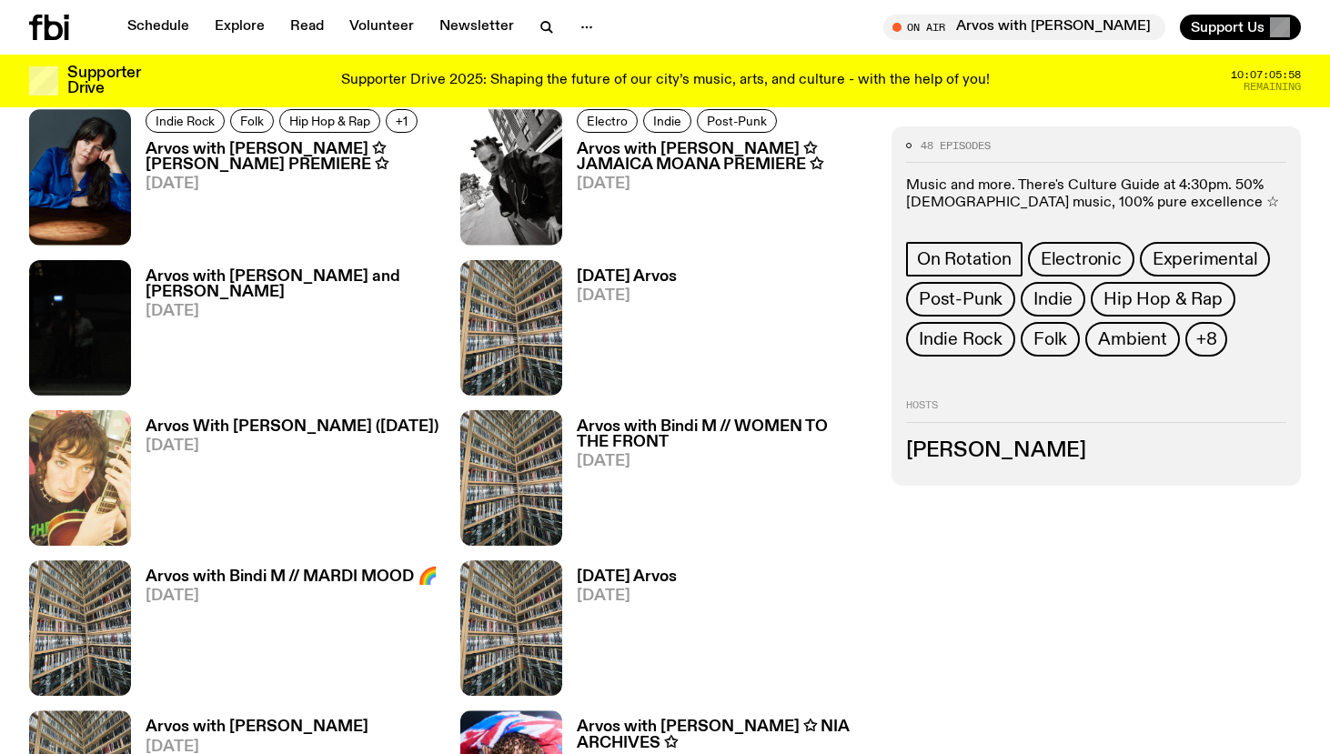
scroll to position [2597, 0]
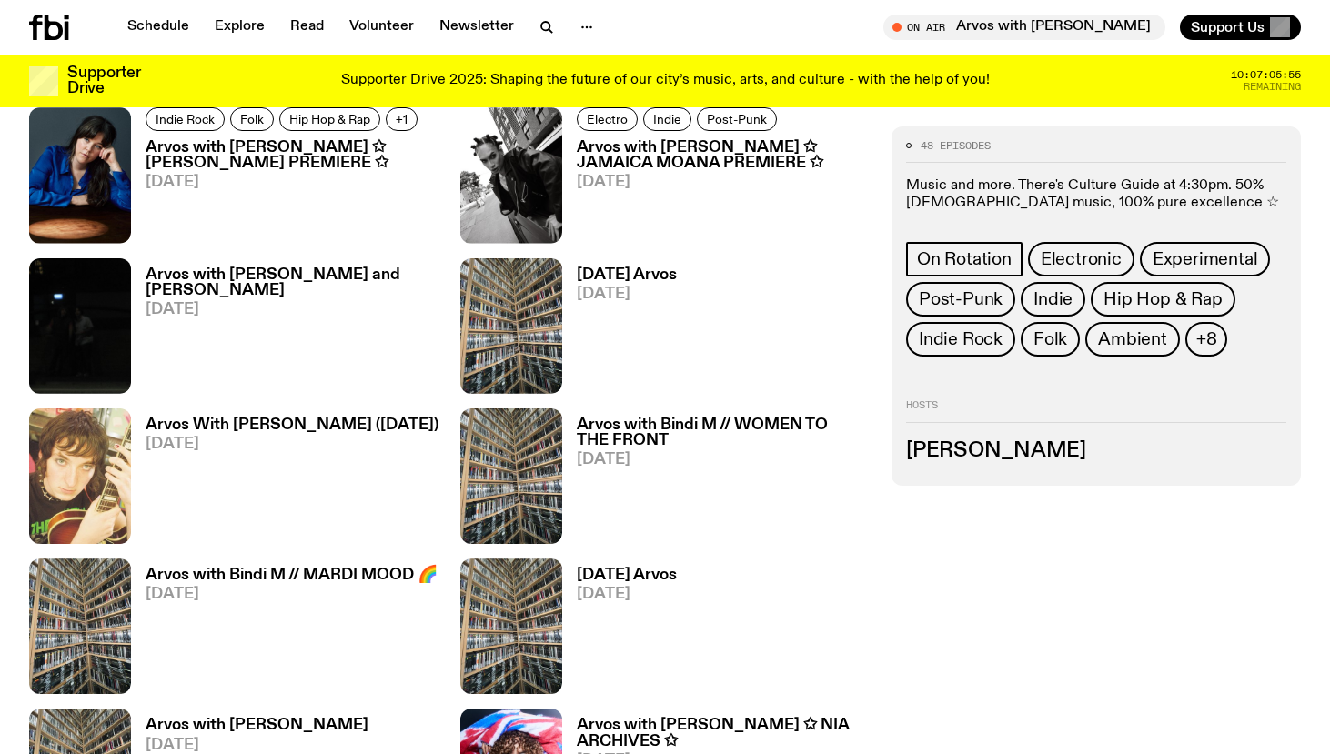
click at [261, 428] on h3 "Arvos With [PERSON_NAME] ([DATE])" at bounding box center [292, 425] width 293 height 15
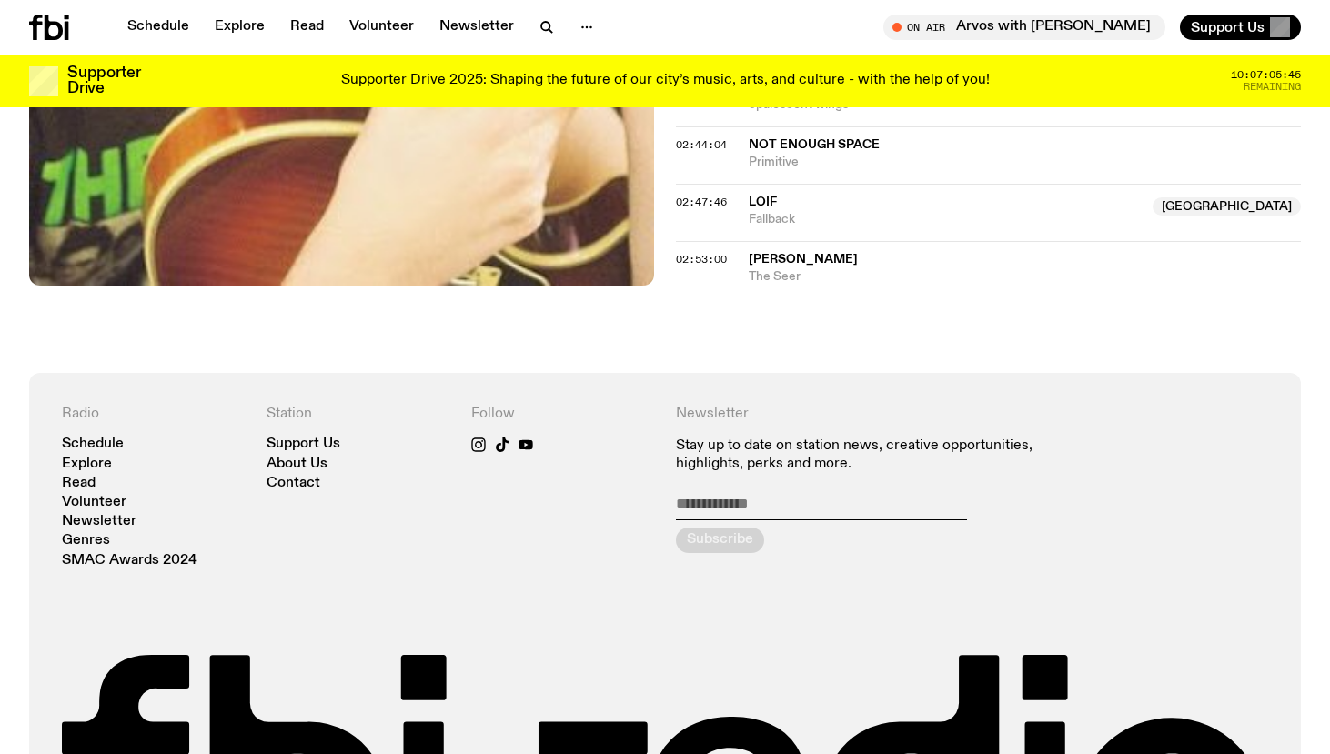
scroll to position [2570, 0]
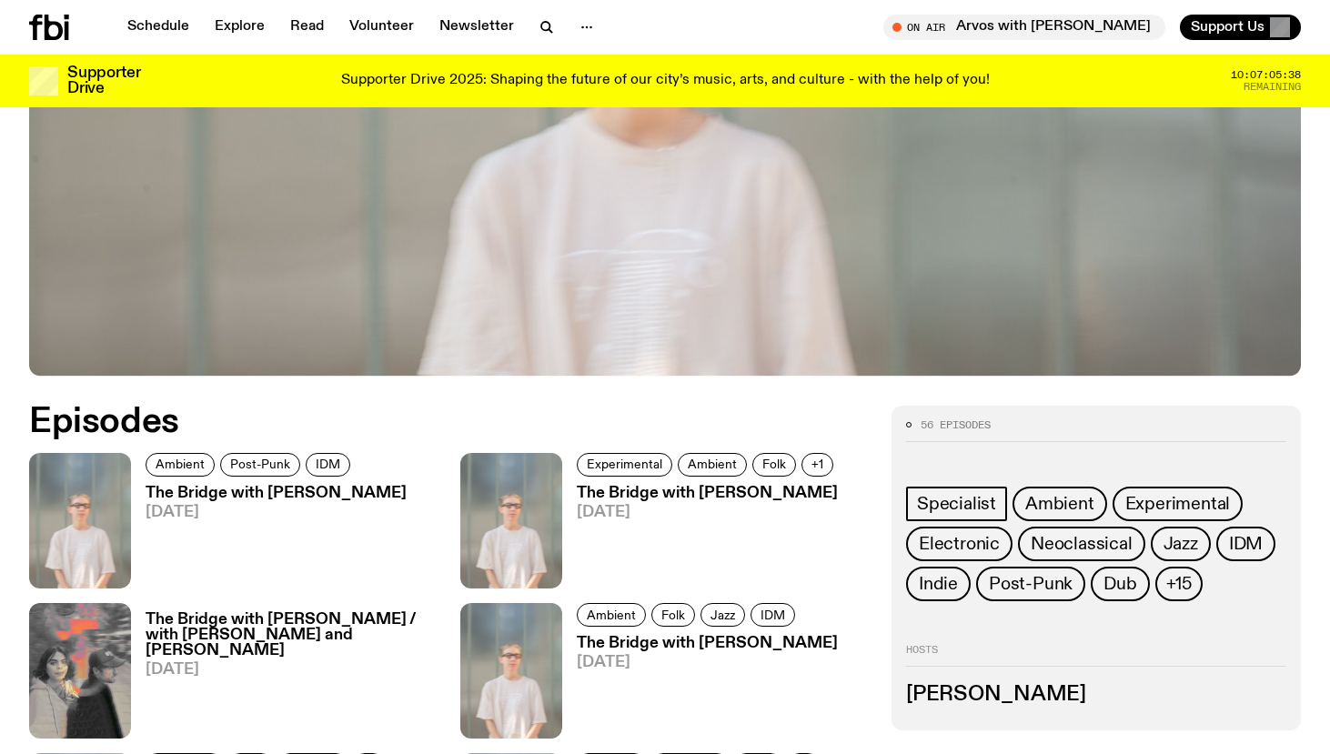
scroll to position [686, 0]
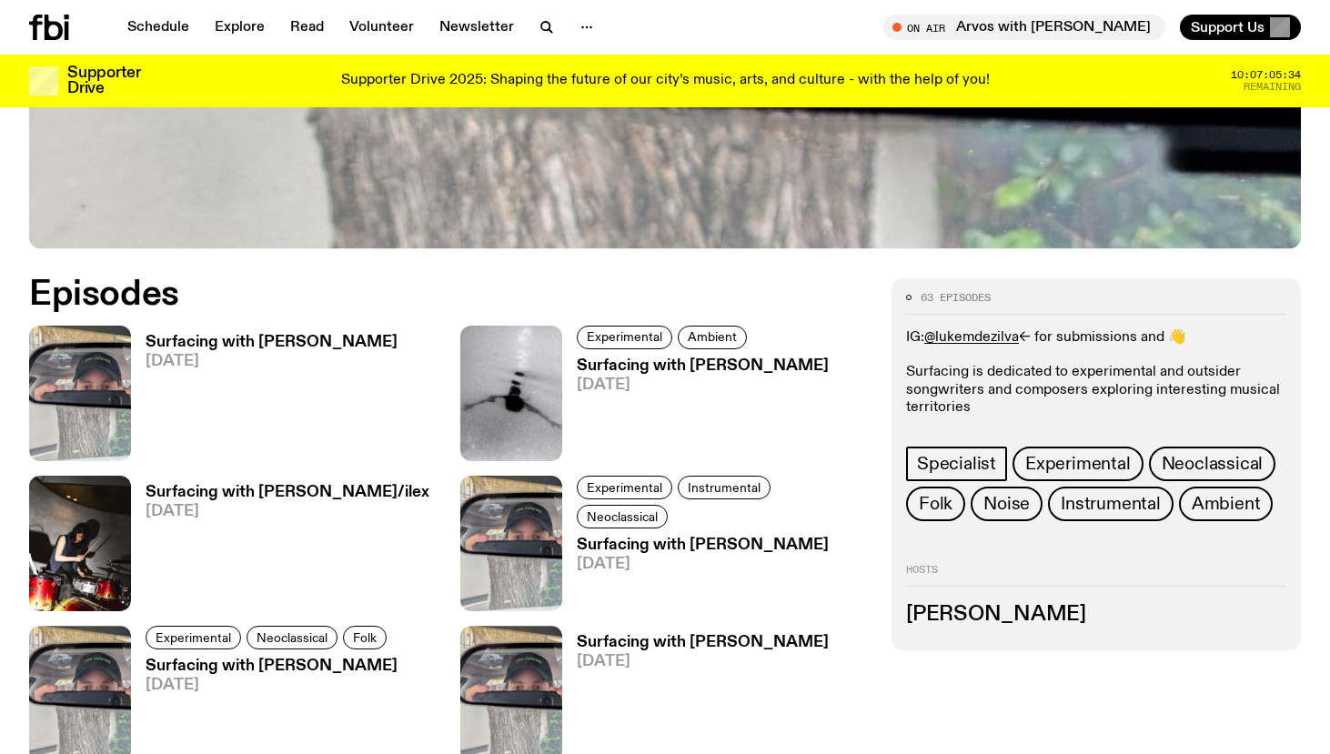
scroll to position [805, 0]
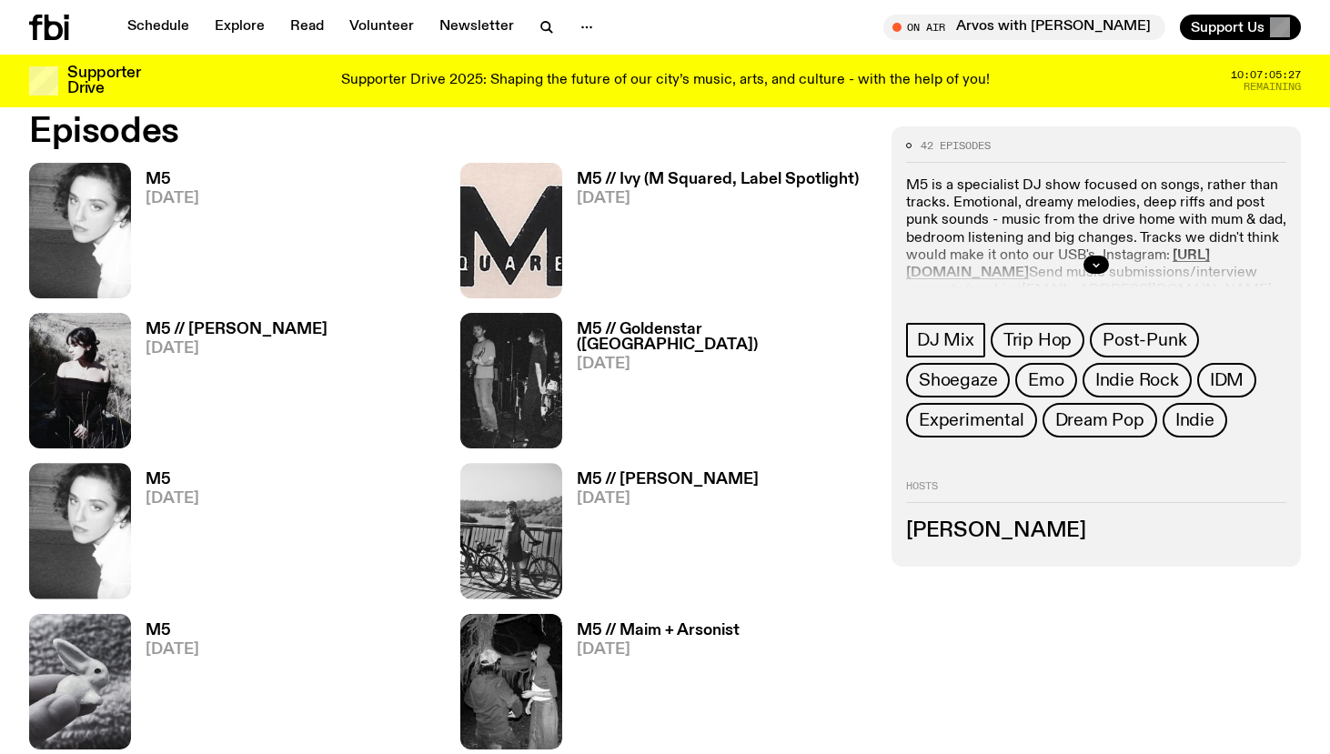
scroll to position [878, 0]
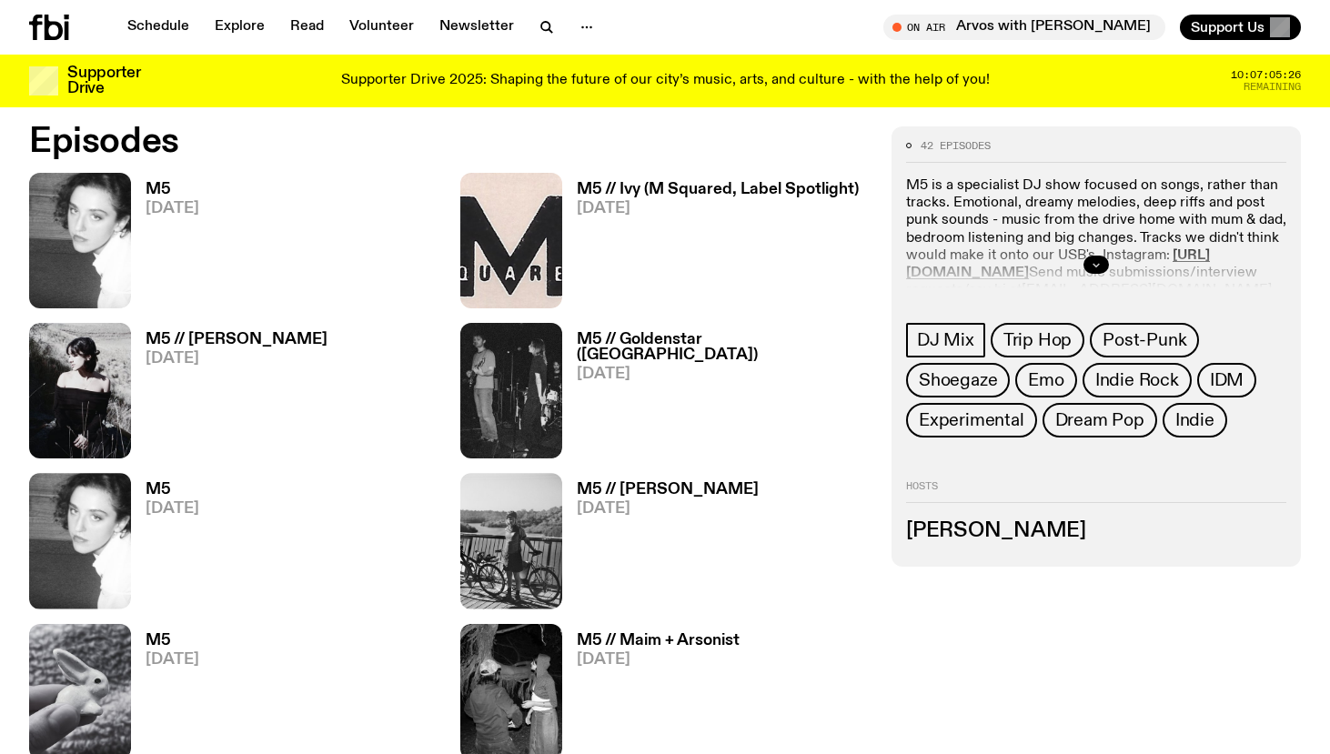
click at [1097, 256] on button "button" at bounding box center [1096, 265] width 25 height 18
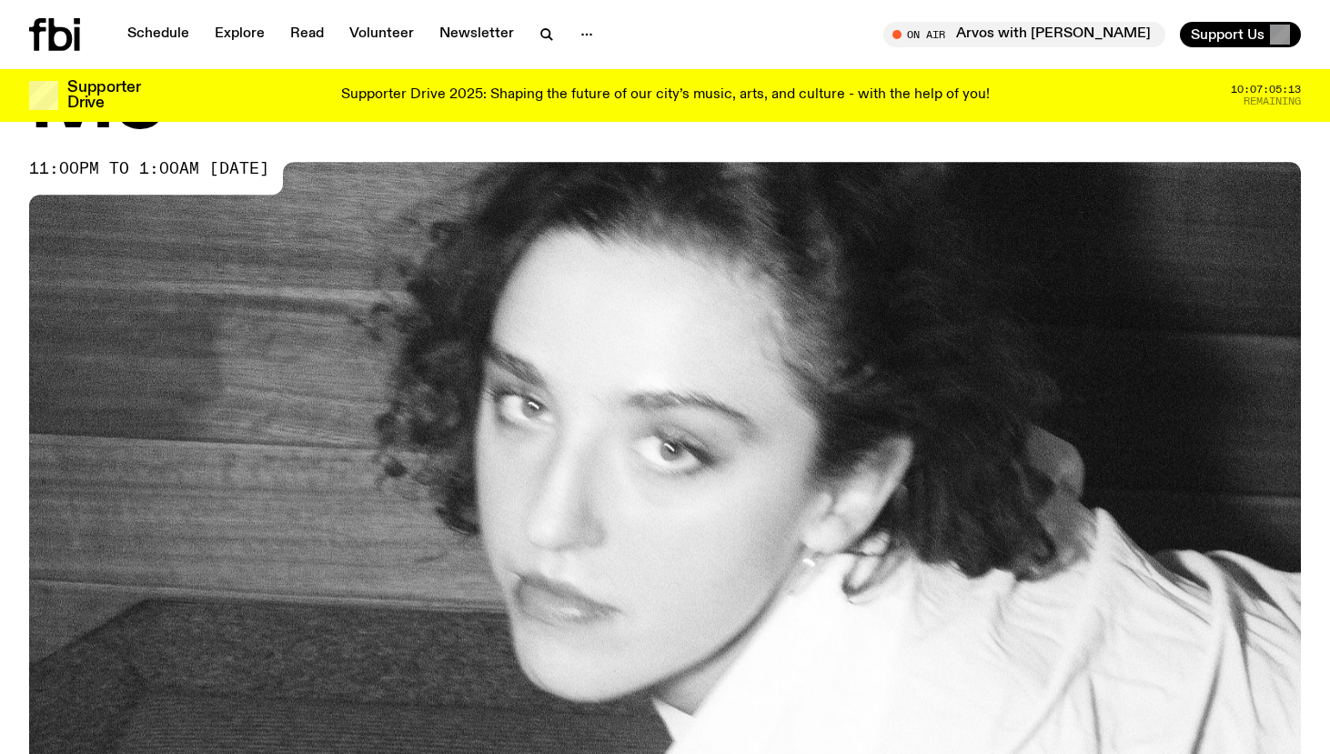
scroll to position [0, 0]
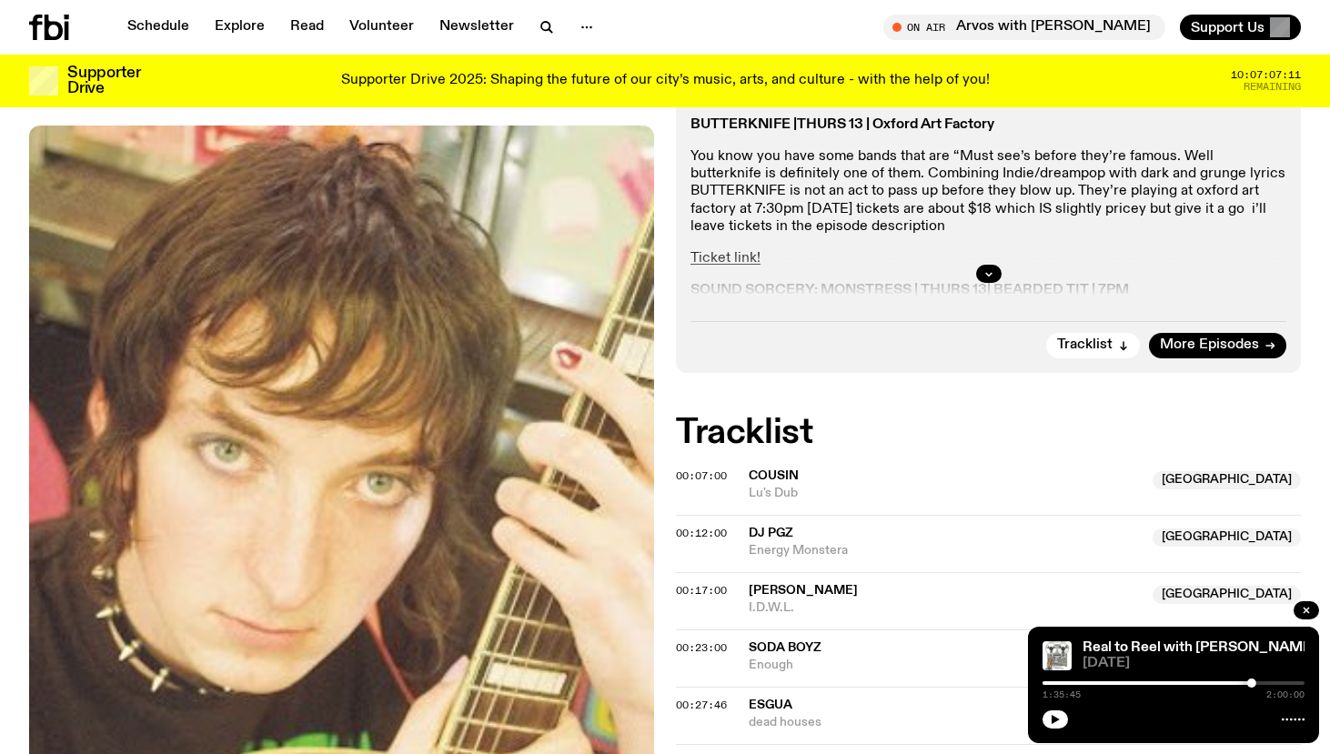
scroll to position [505, 0]
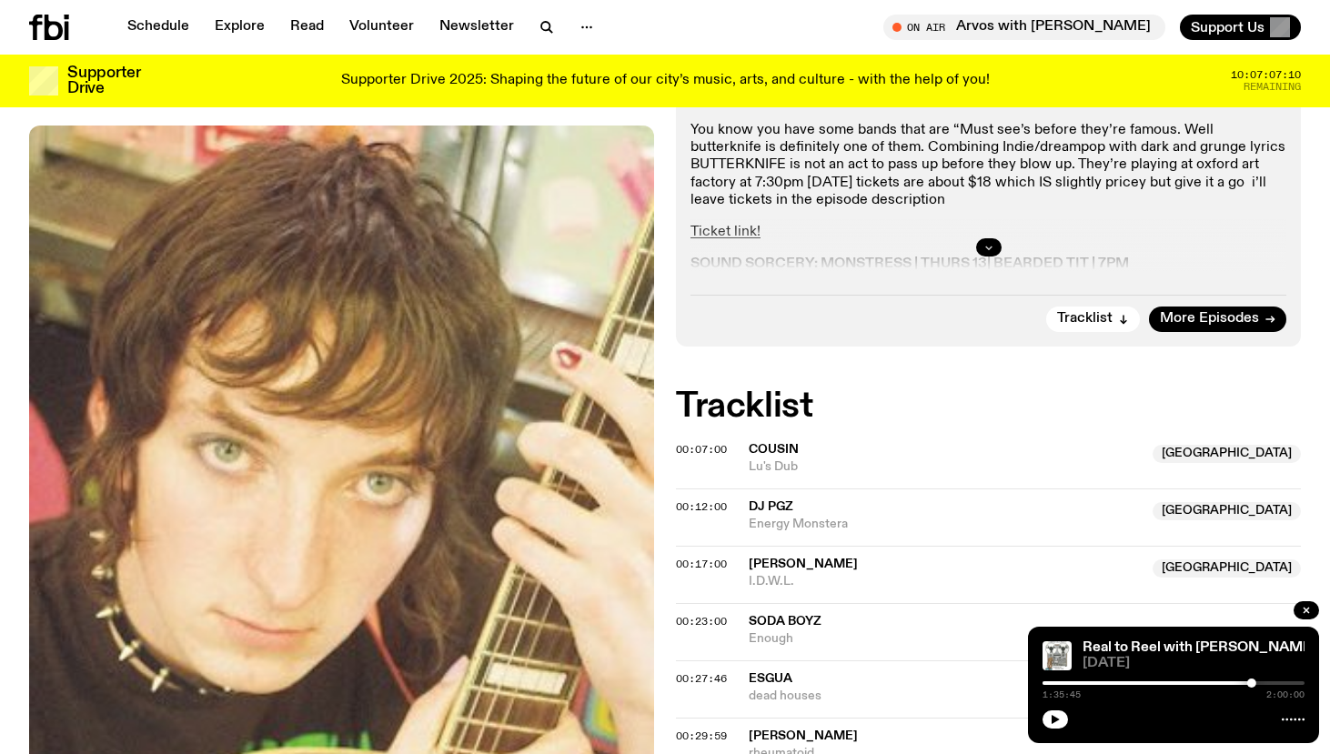
click at [985, 240] on button "button" at bounding box center [988, 247] width 25 height 18
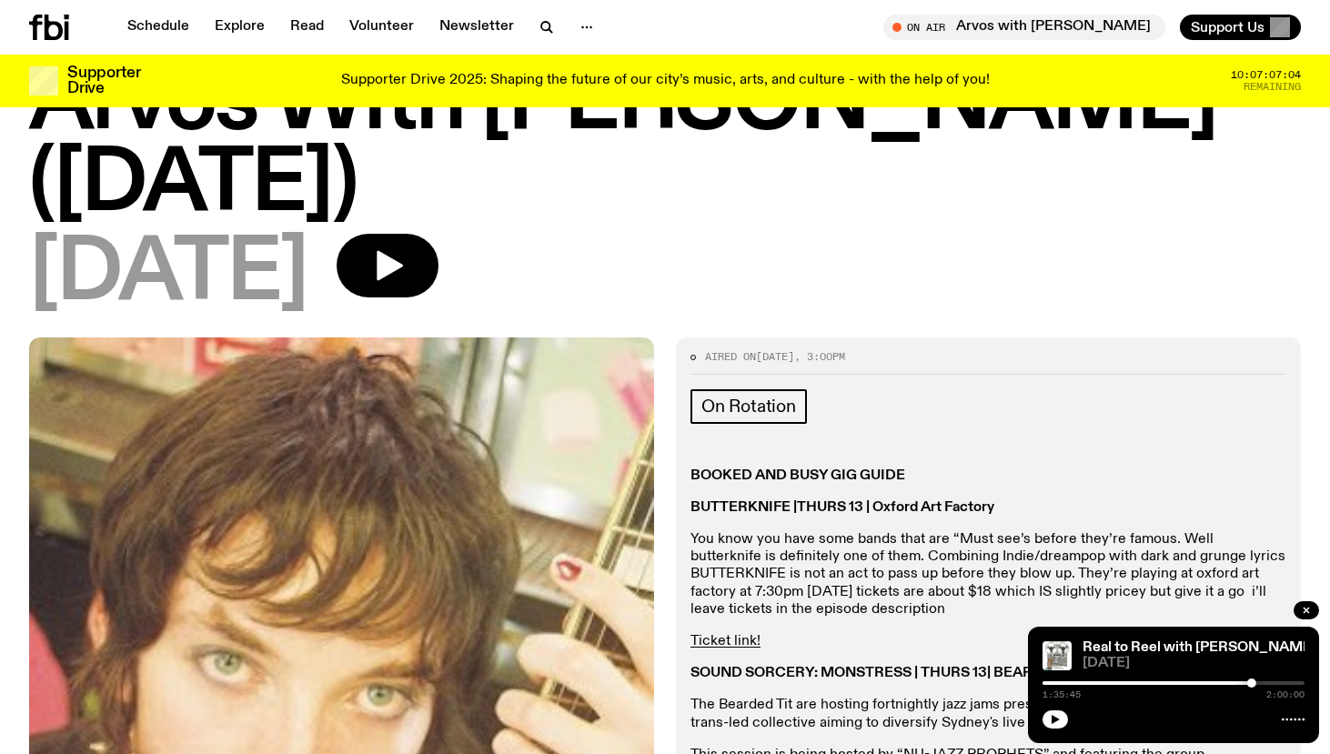
scroll to position [0, 0]
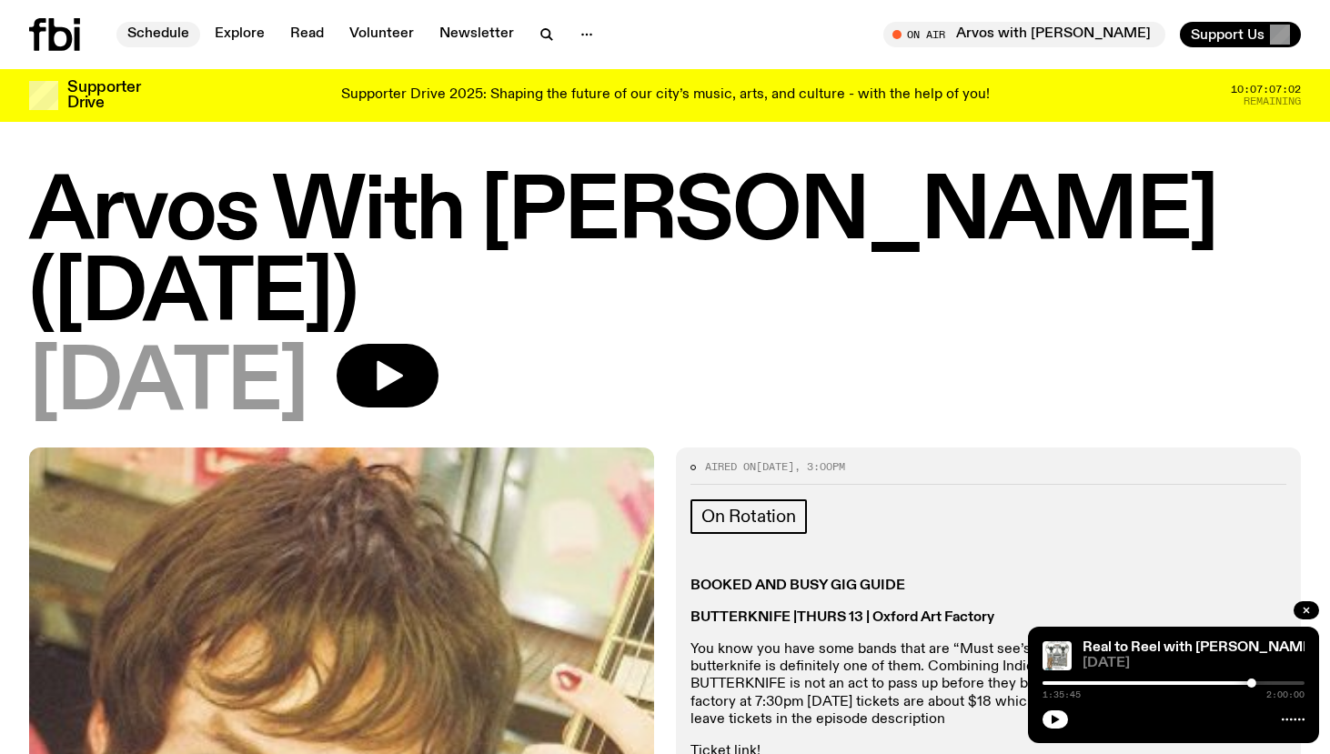
click at [158, 33] on link "Schedule" at bounding box center [158, 34] width 84 height 25
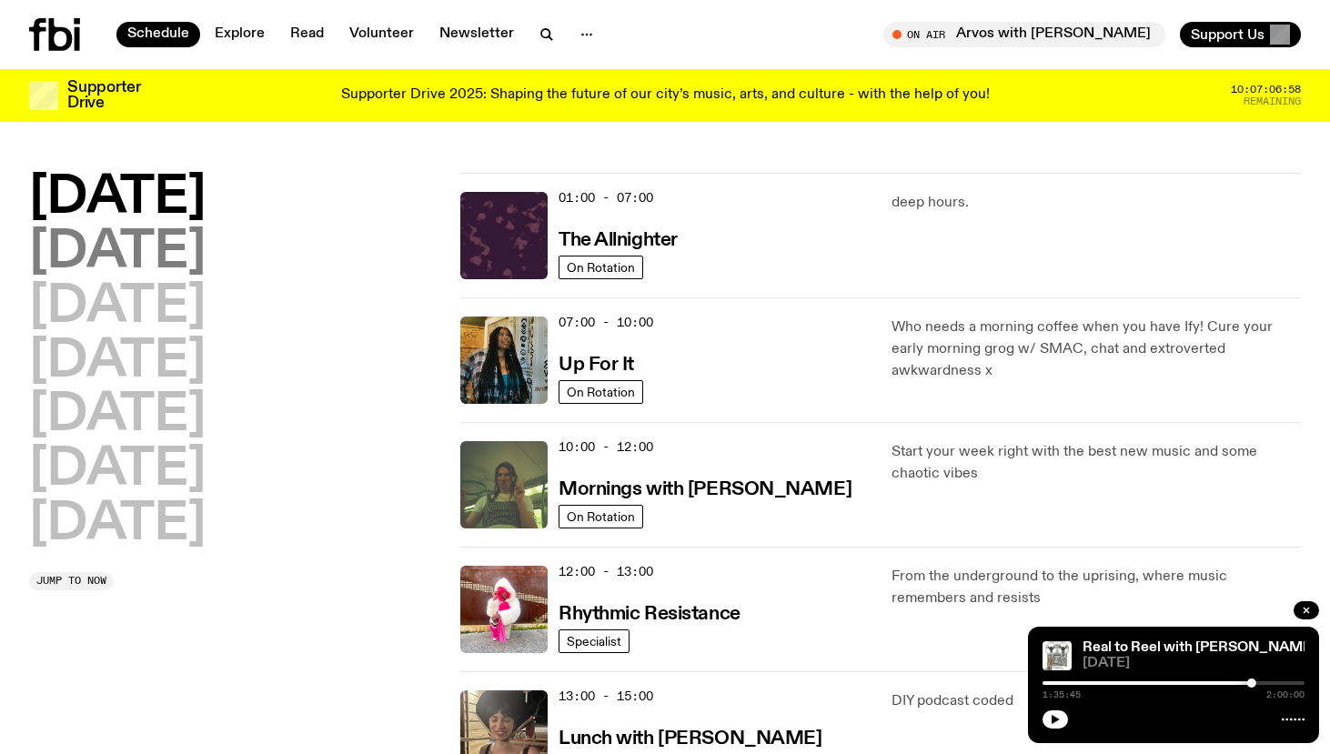
click at [187, 257] on h2 "[DATE]" at bounding box center [117, 252] width 176 height 51
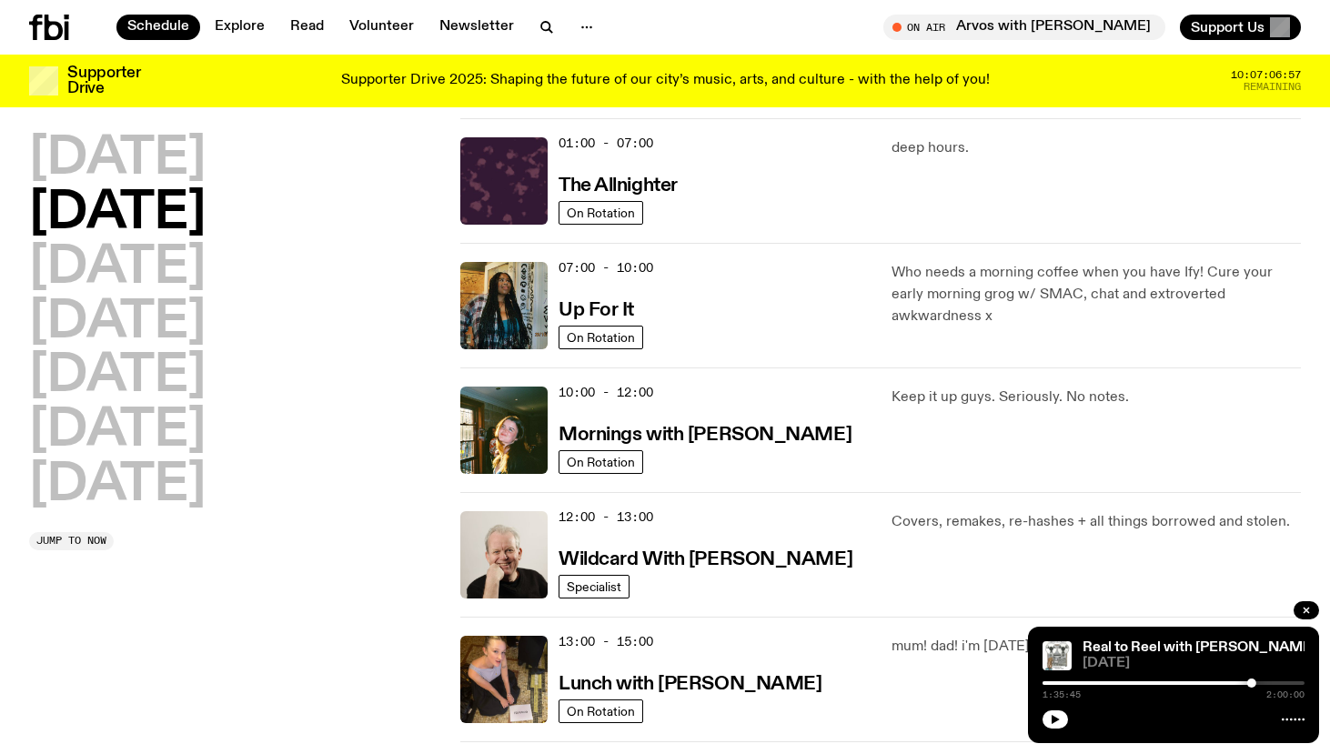
scroll to position [51, 0]
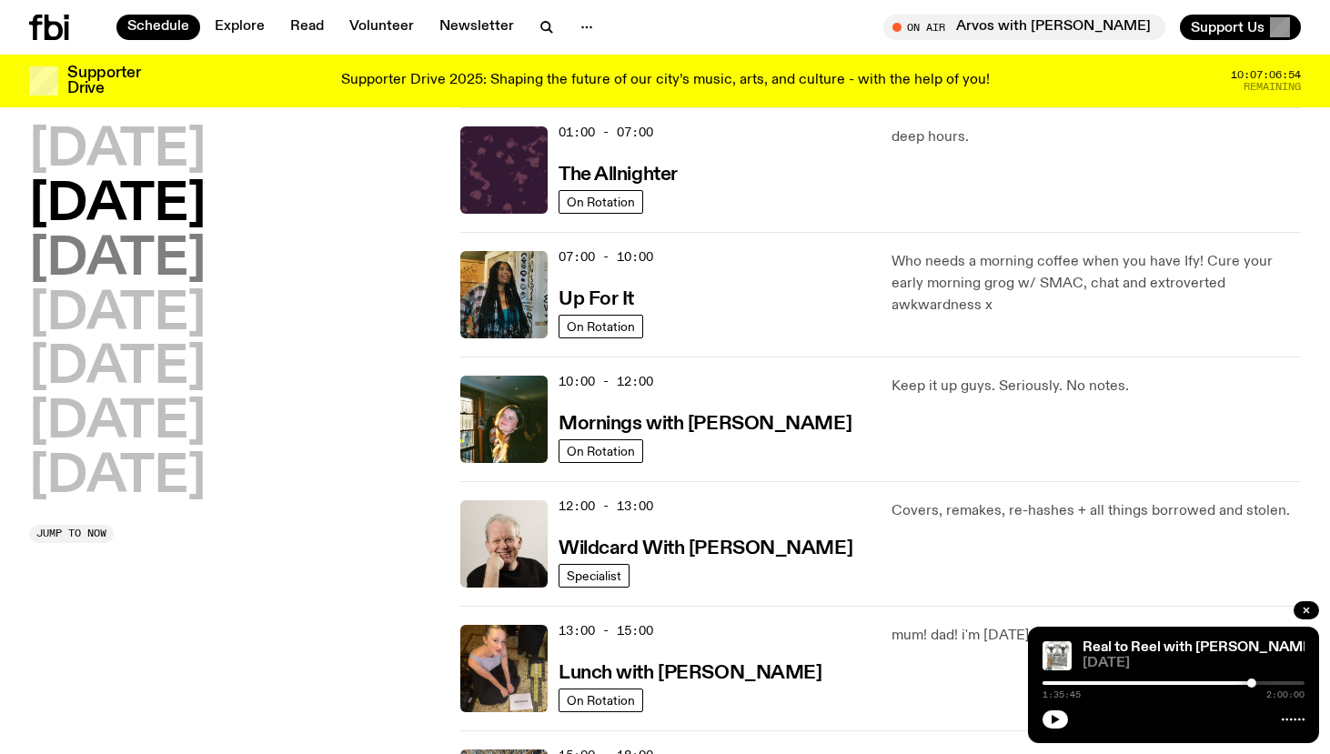
click at [206, 266] on h2 "[DATE]" at bounding box center [117, 260] width 176 height 51
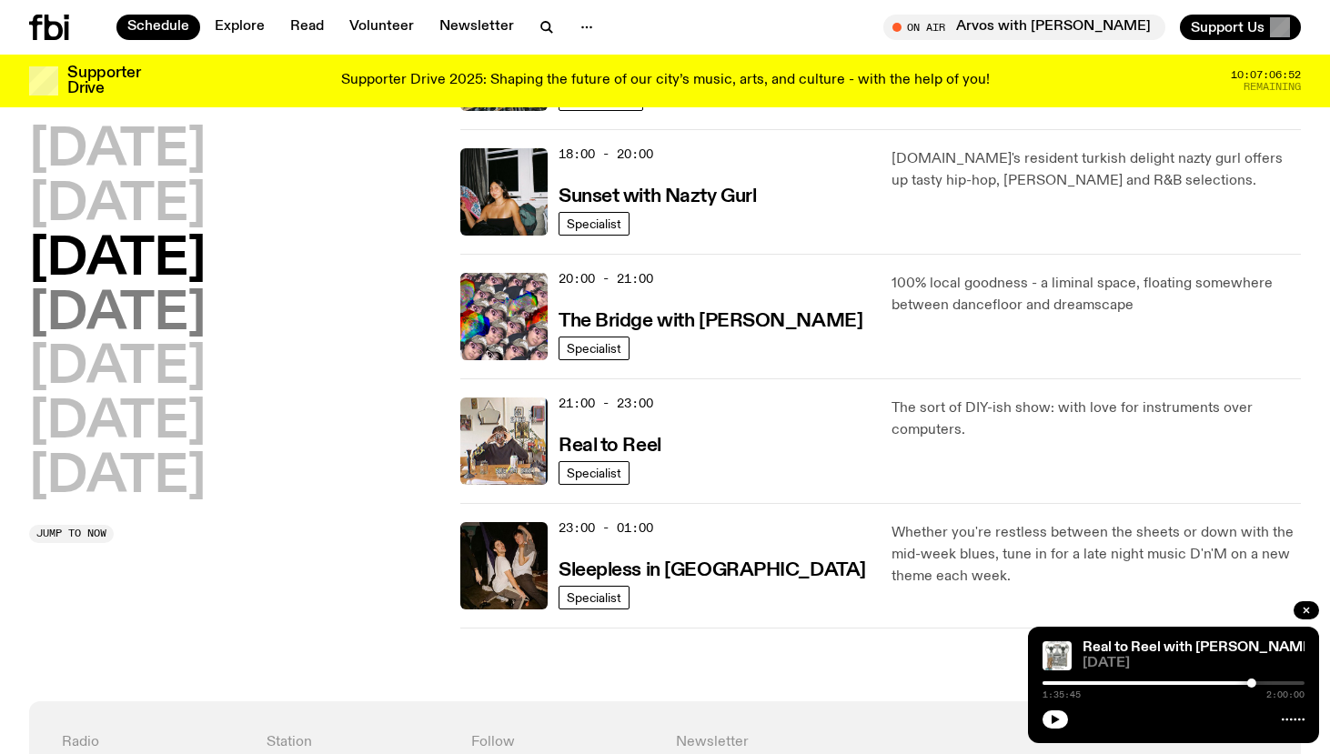
click at [206, 334] on h2 "[DATE]" at bounding box center [117, 314] width 176 height 51
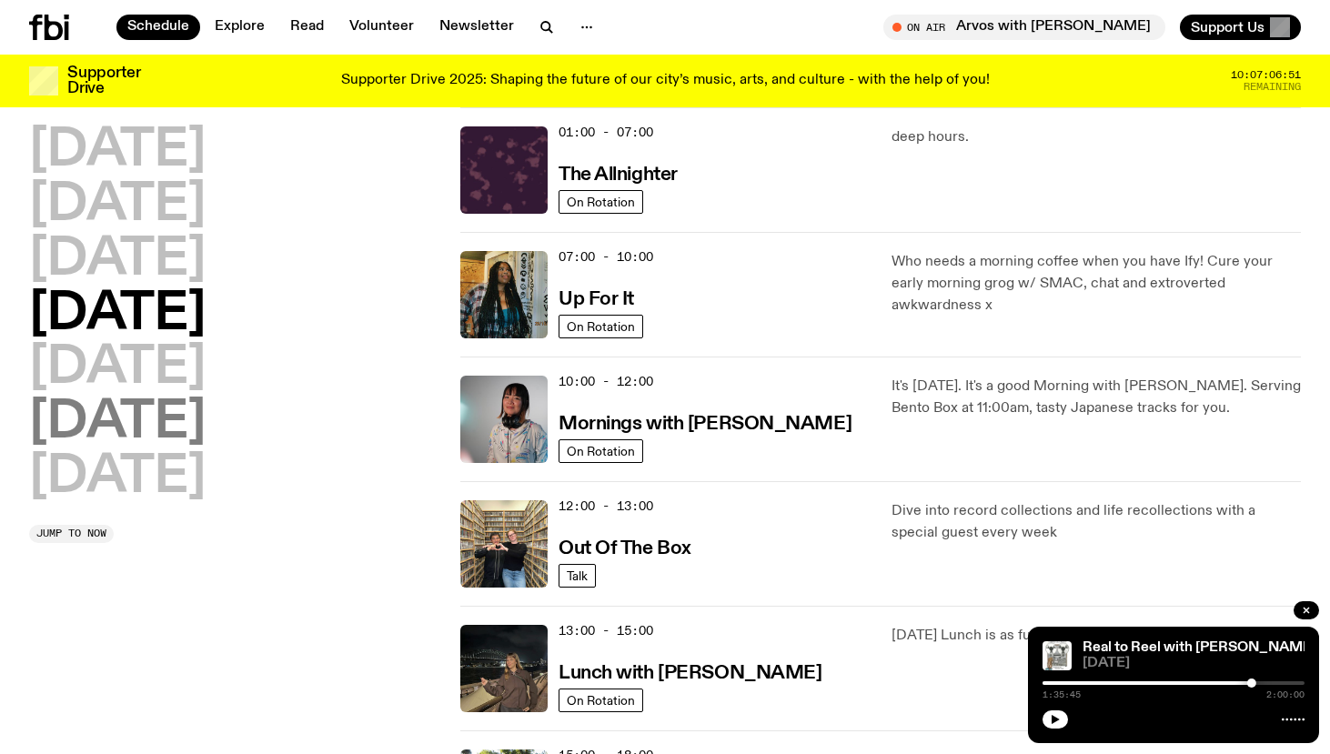
click at [206, 404] on h2 "[DATE]" at bounding box center [117, 423] width 176 height 51
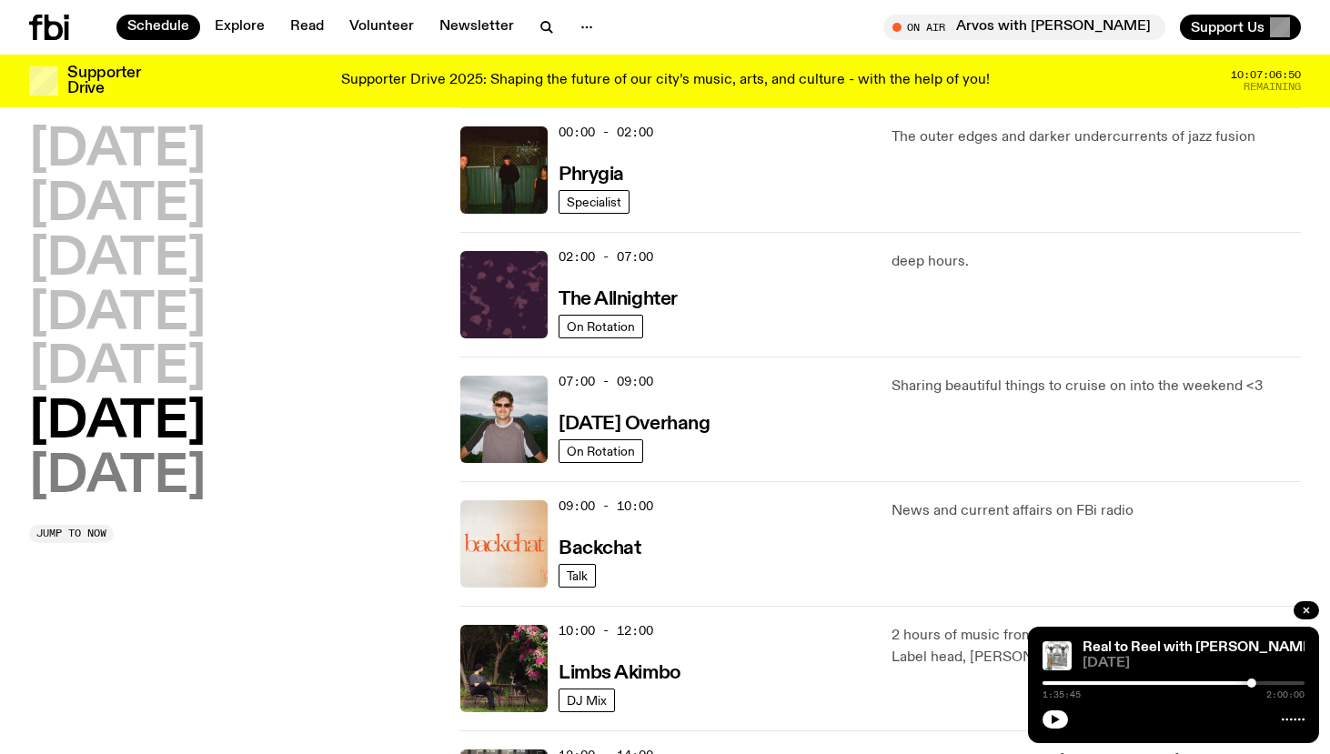
click at [180, 472] on h2 "[DATE]" at bounding box center [117, 477] width 176 height 51
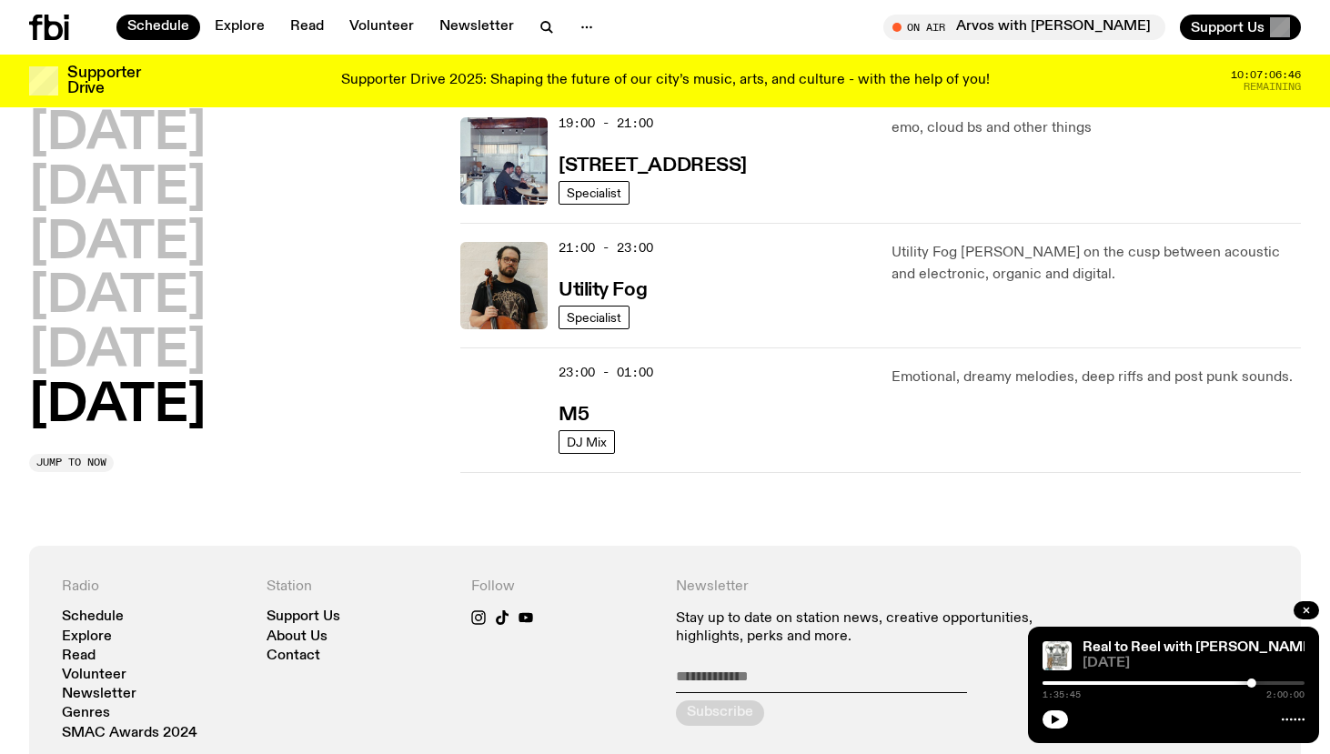
scroll to position [0, 0]
